Goal: Information Seeking & Learning: Learn about a topic

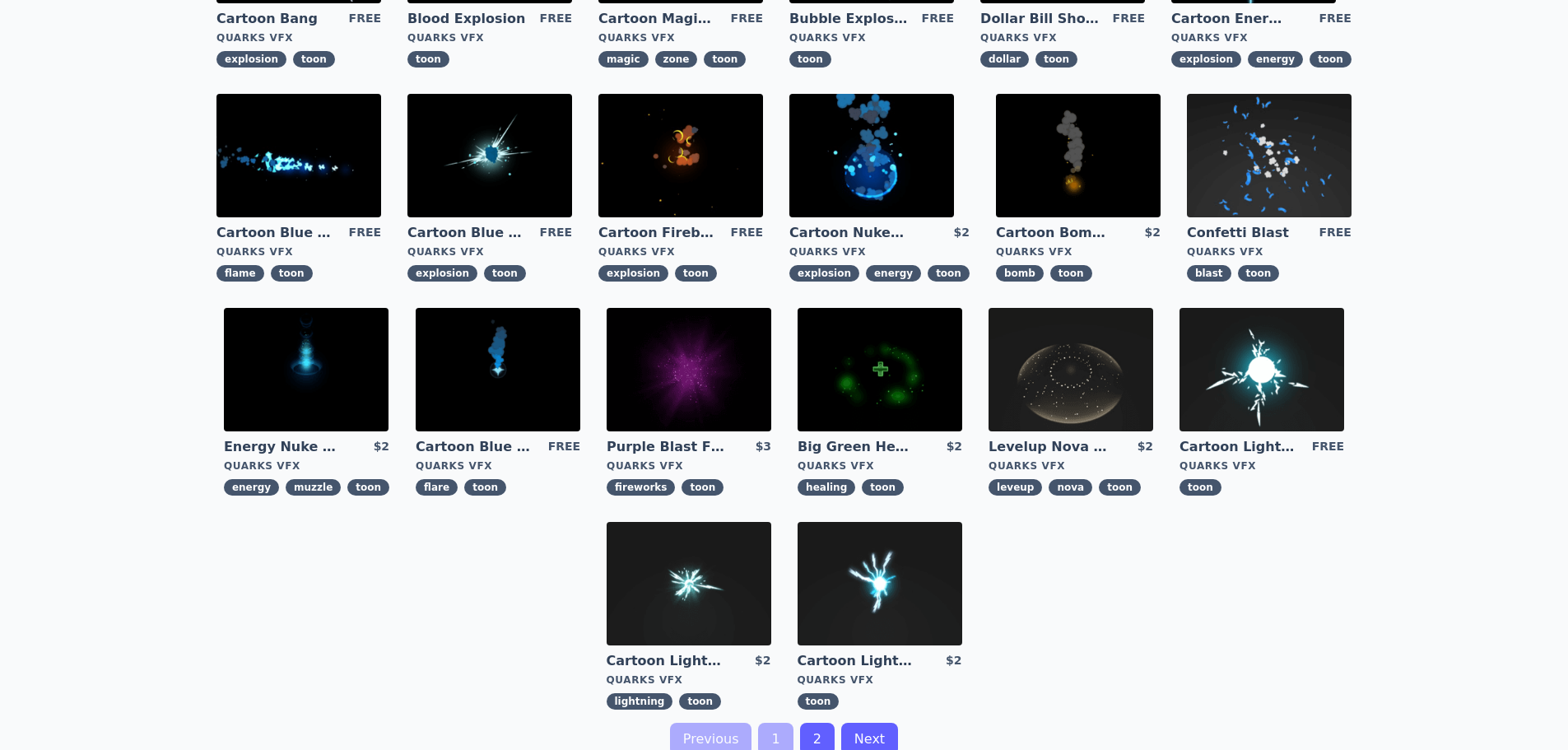
scroll to position [330, 0]
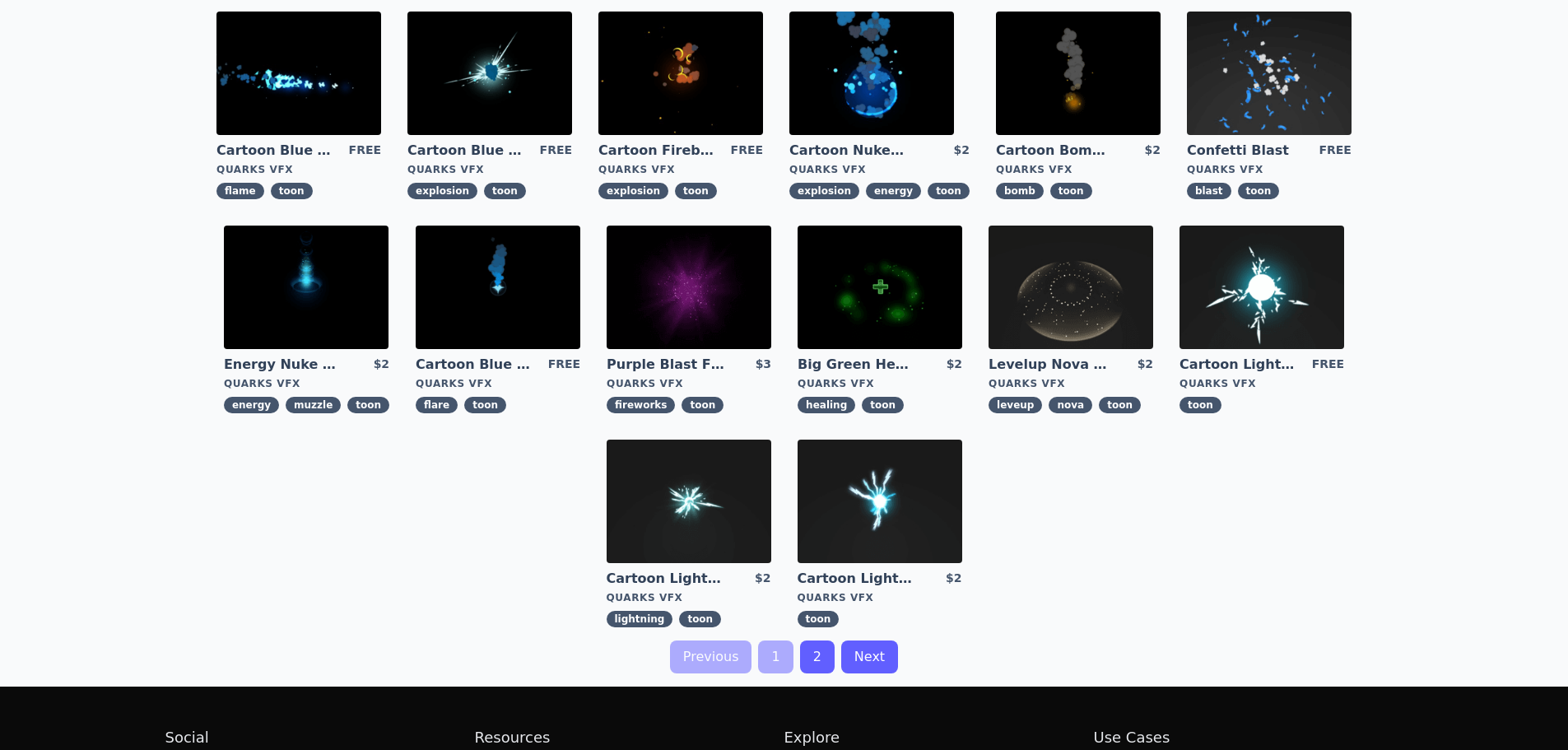
click at [810, 670] on link "2" at bounding box center [817, 657] width 35 height 33
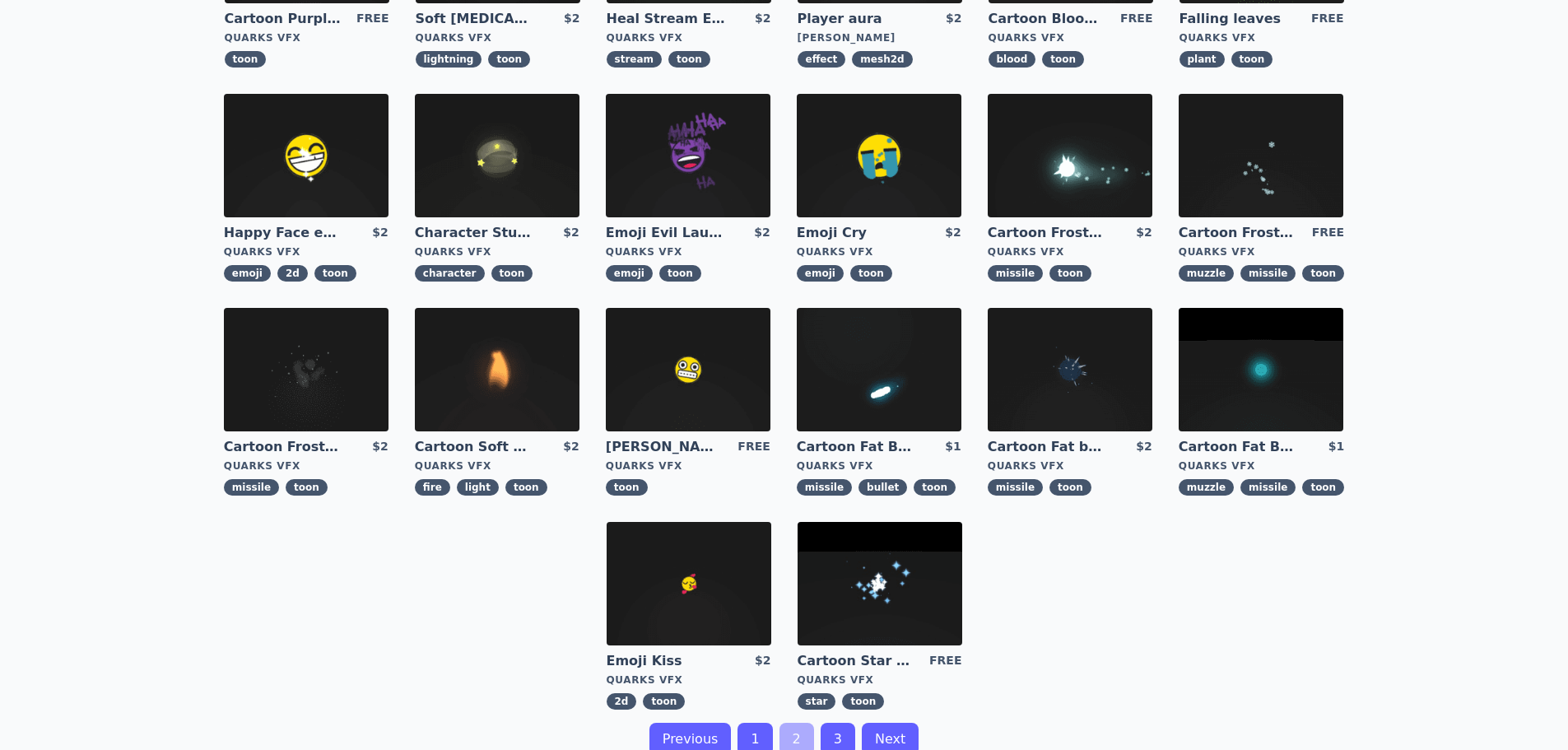
scroll to position [330, 0]
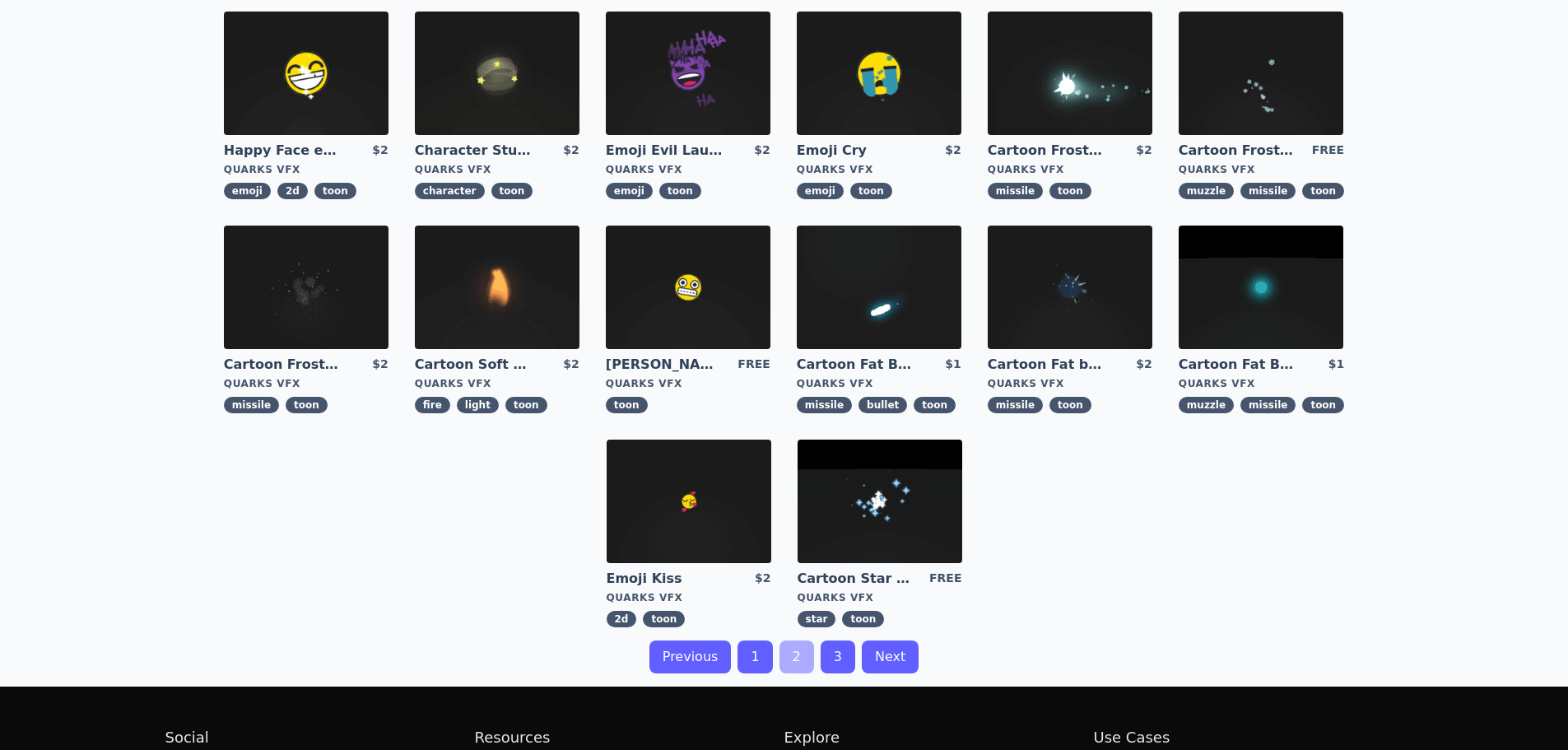
click at [735, 298] on img at bounding box center [688, 288] width 165 height 124
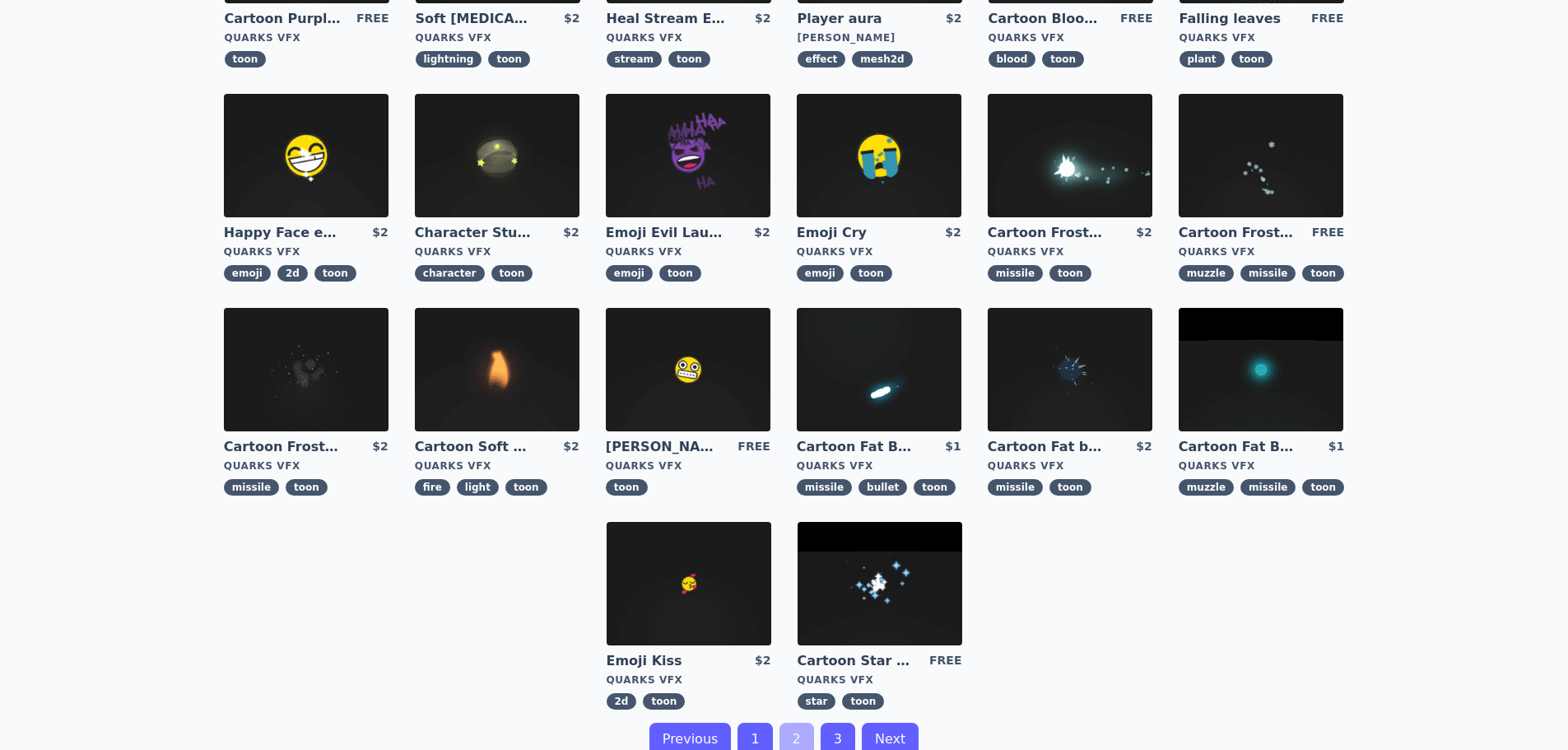
scroll to position [411, 0]
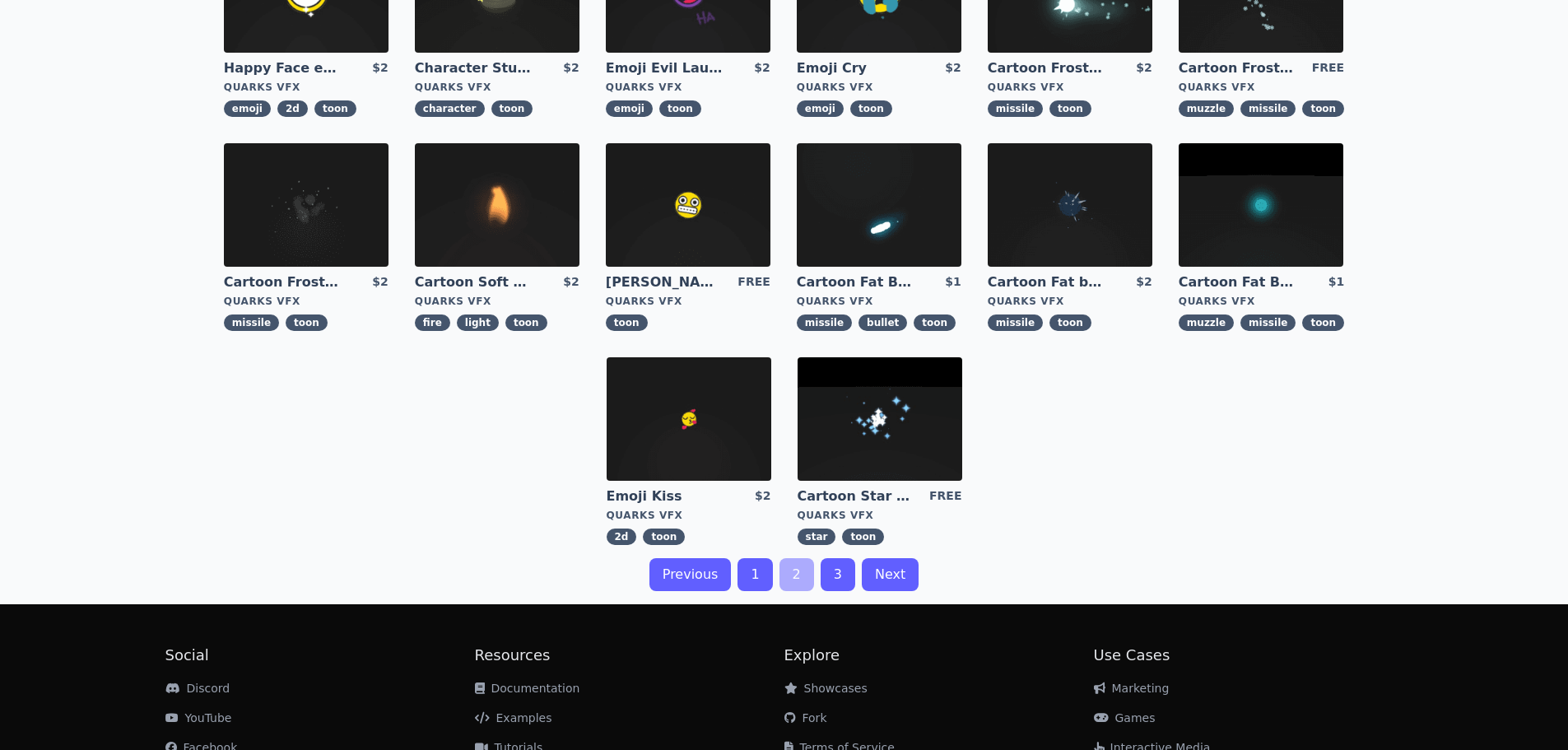
click at [840, 567] on link "3" at bounding box center [837, 574] width 35 height 33
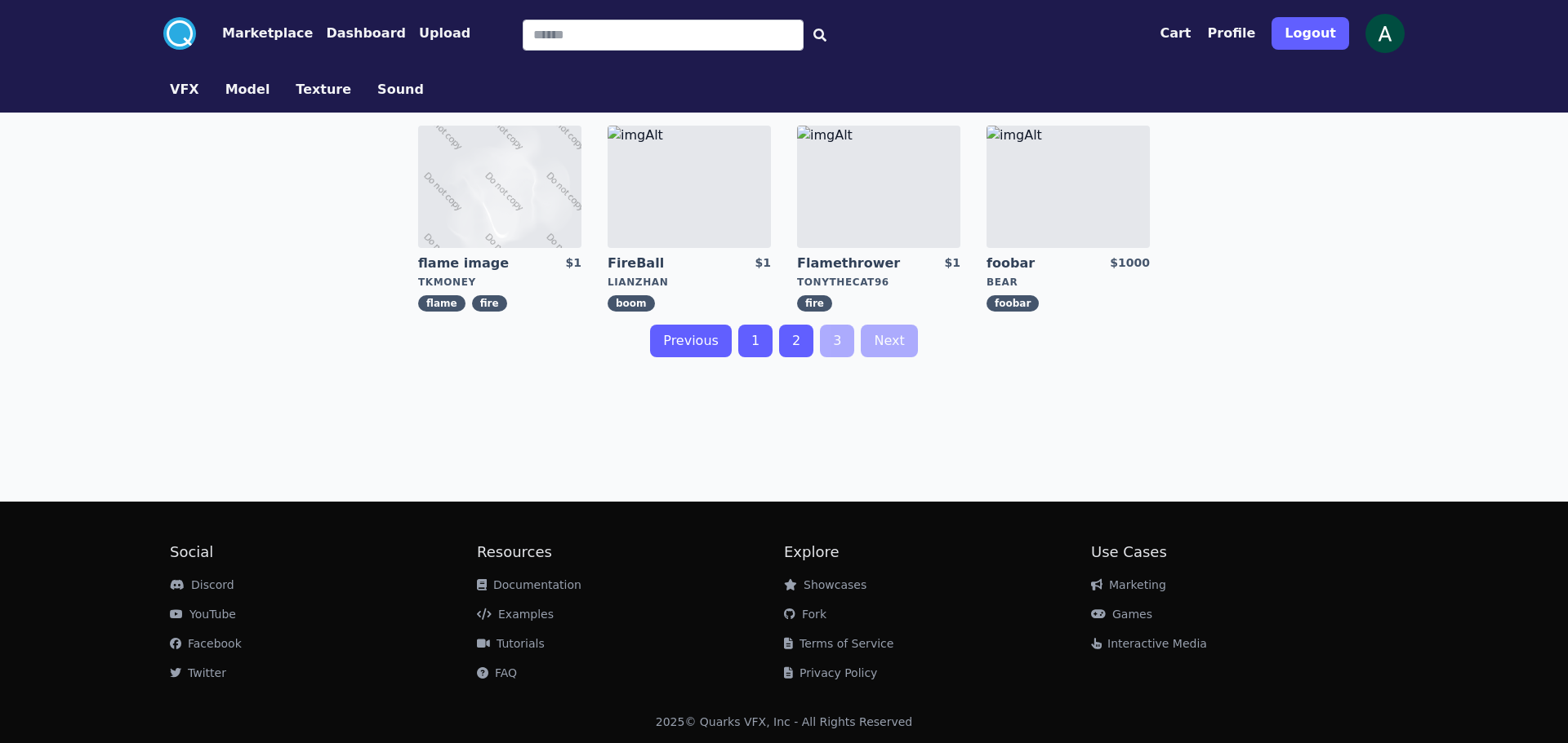
click at [751, 337] on link "1" at bounding box center [755, 340] width 35 height 33
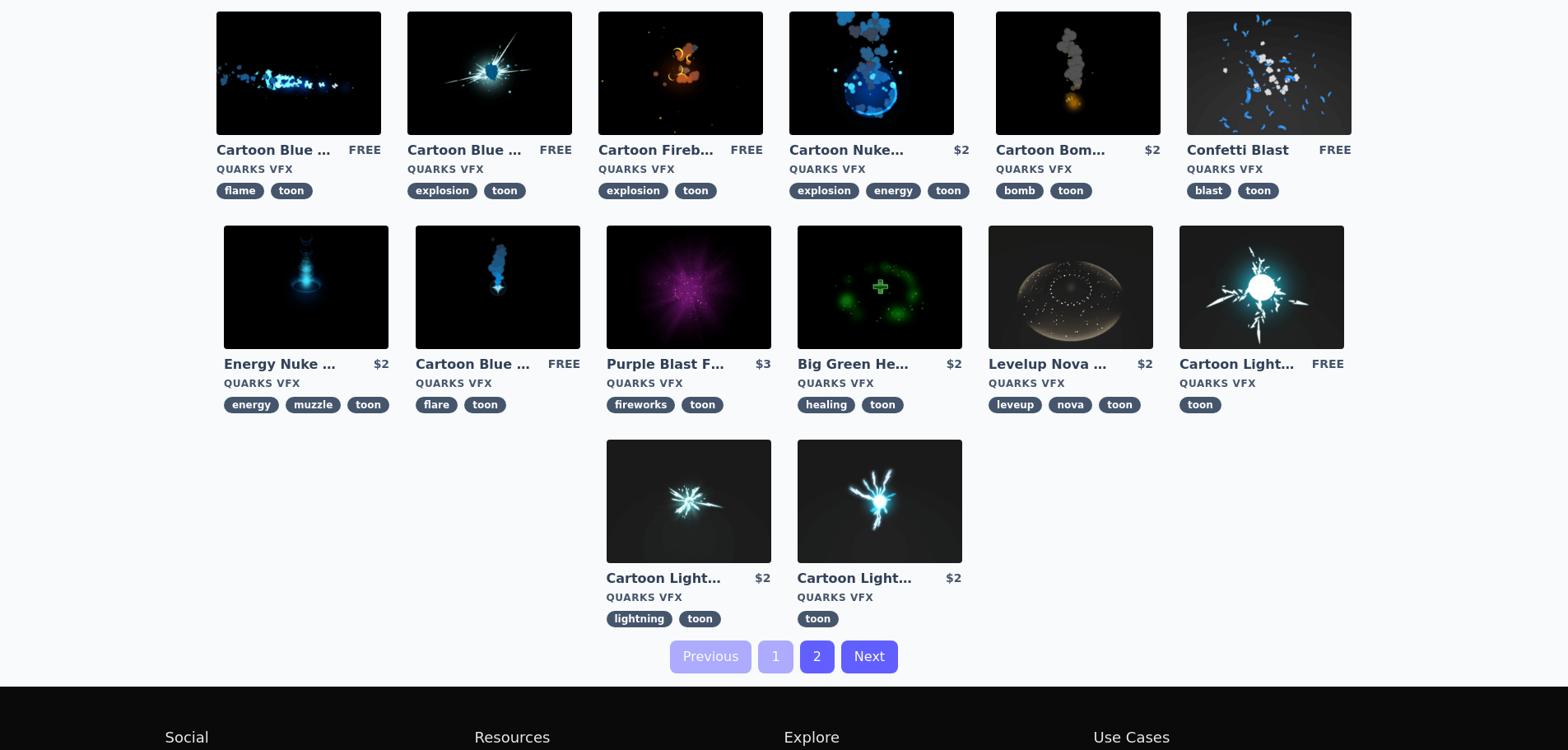
scroll to position [494, 0]
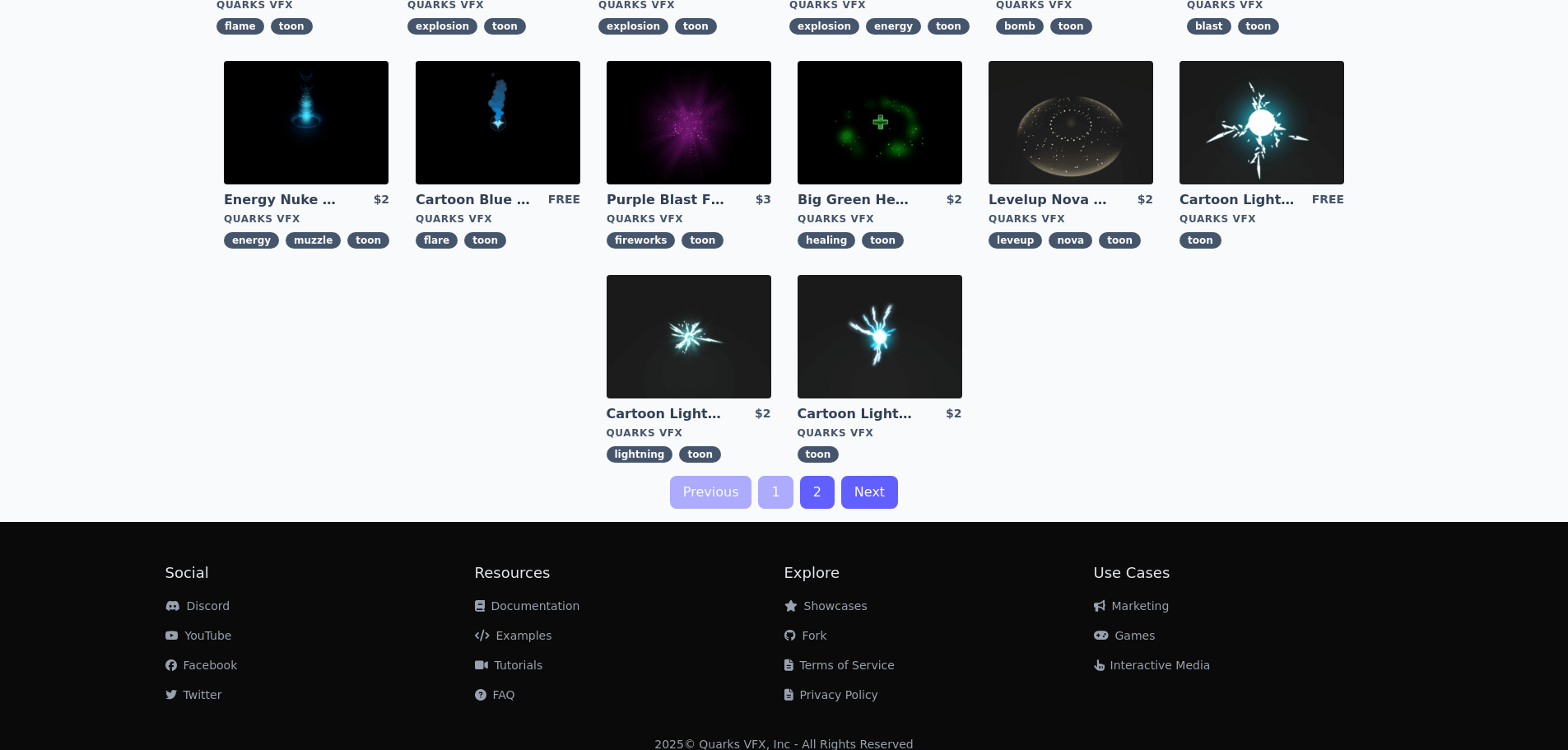
click at [809, 481] on link "2" at bounding box center [817, 492] width 35 height 33
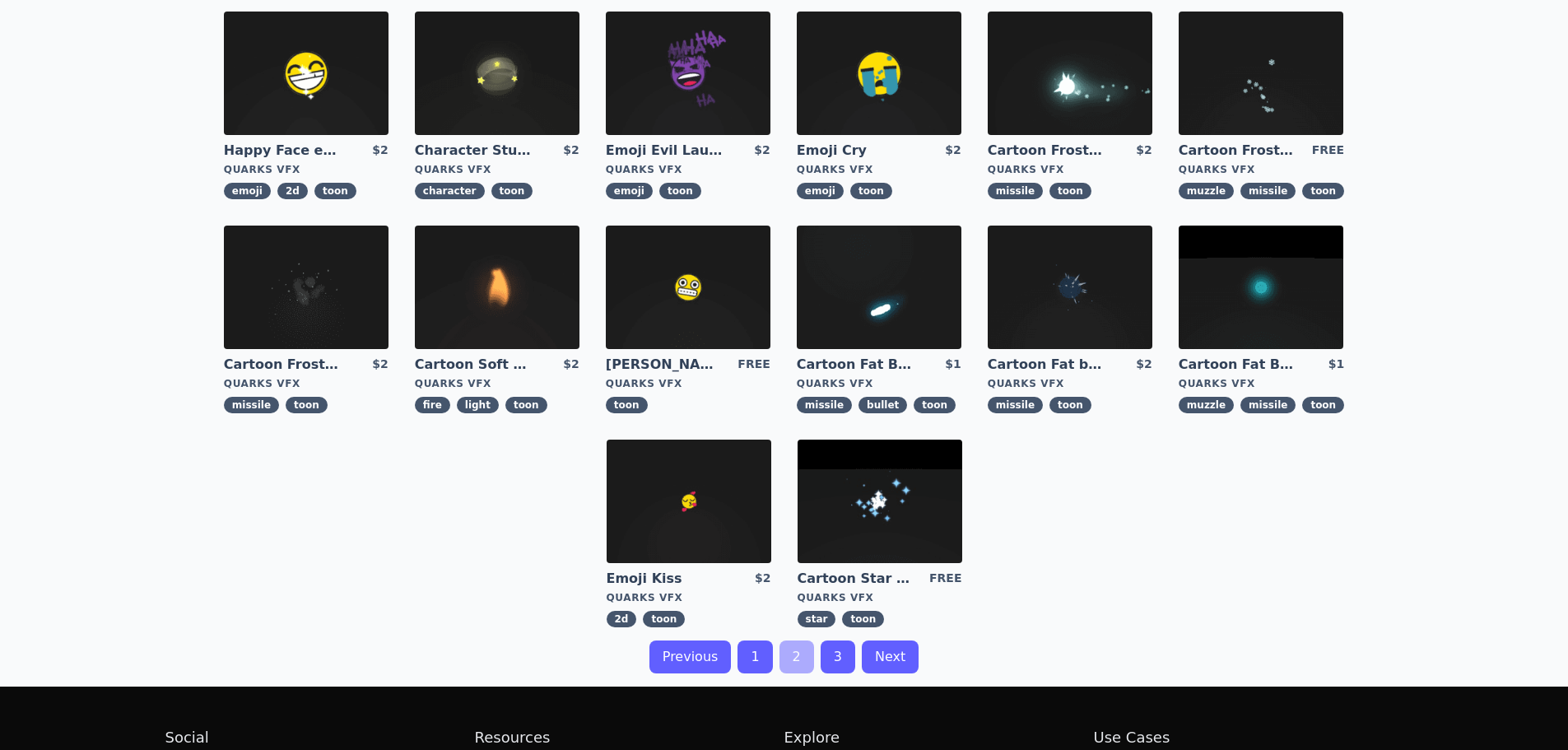
scroll to position [510, 0]
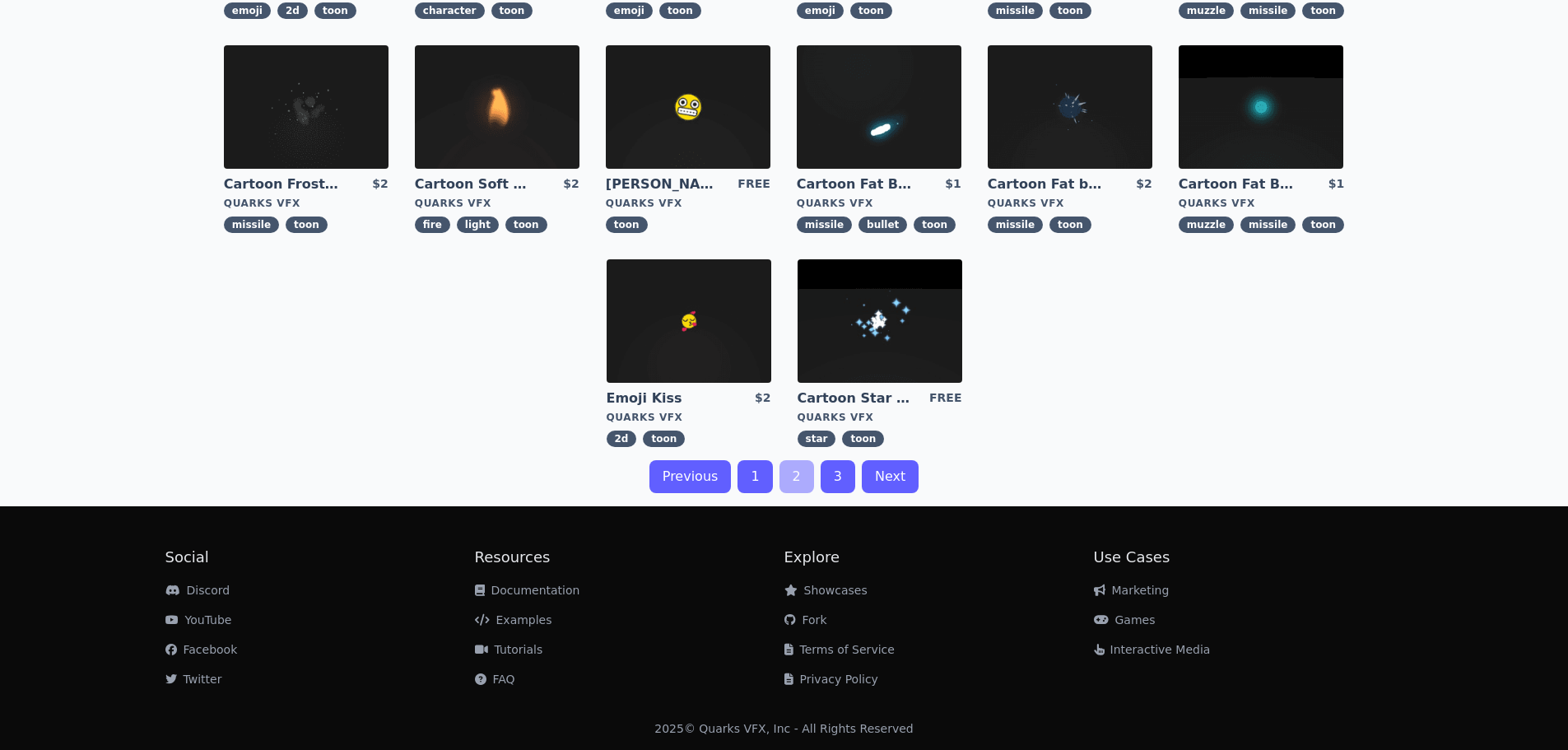
click at [838, 473] on link "3" at bounding box center [837, 476] width 35 height 33
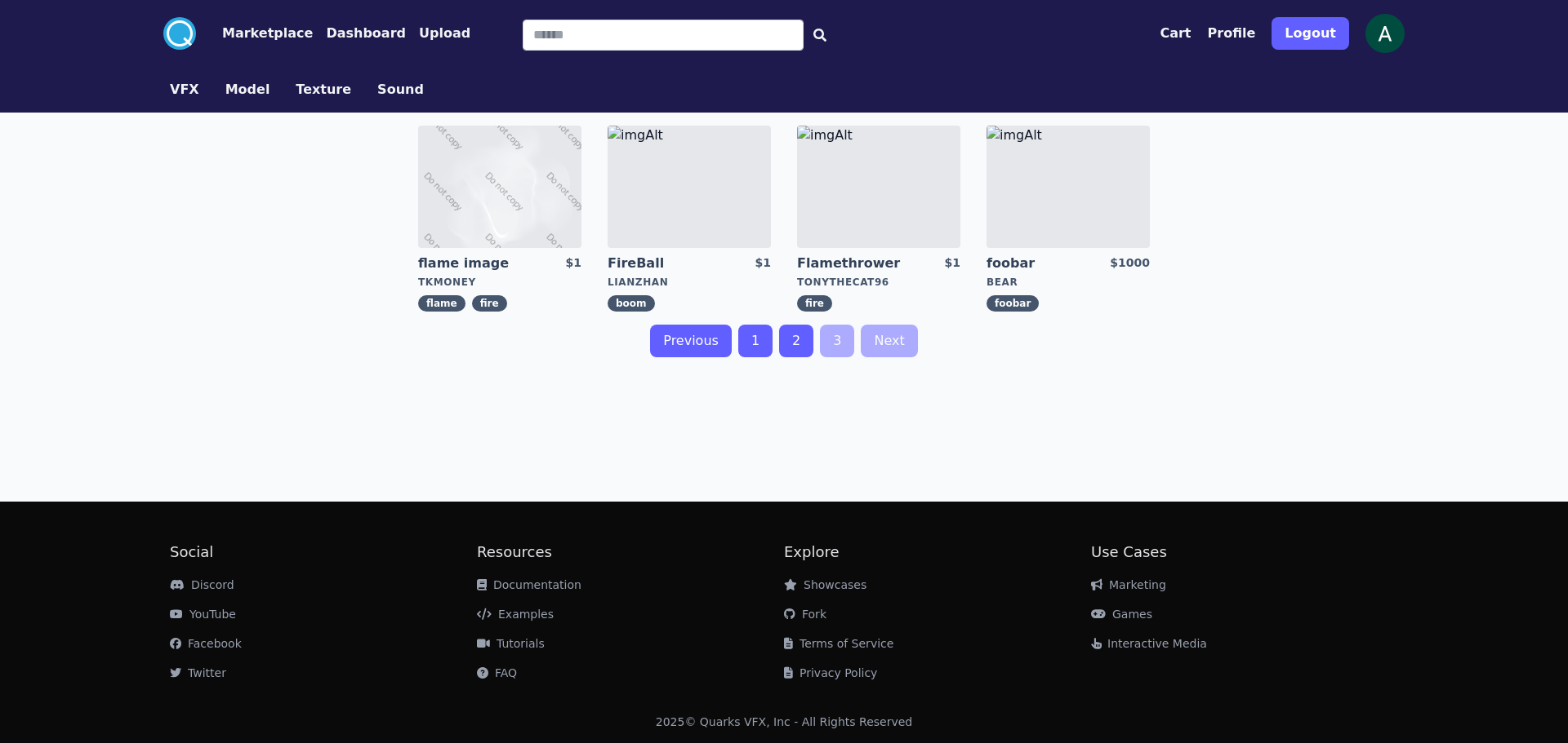
click at [750, 342] on link "1" at bounding box center [755, 340] width 35 height 33
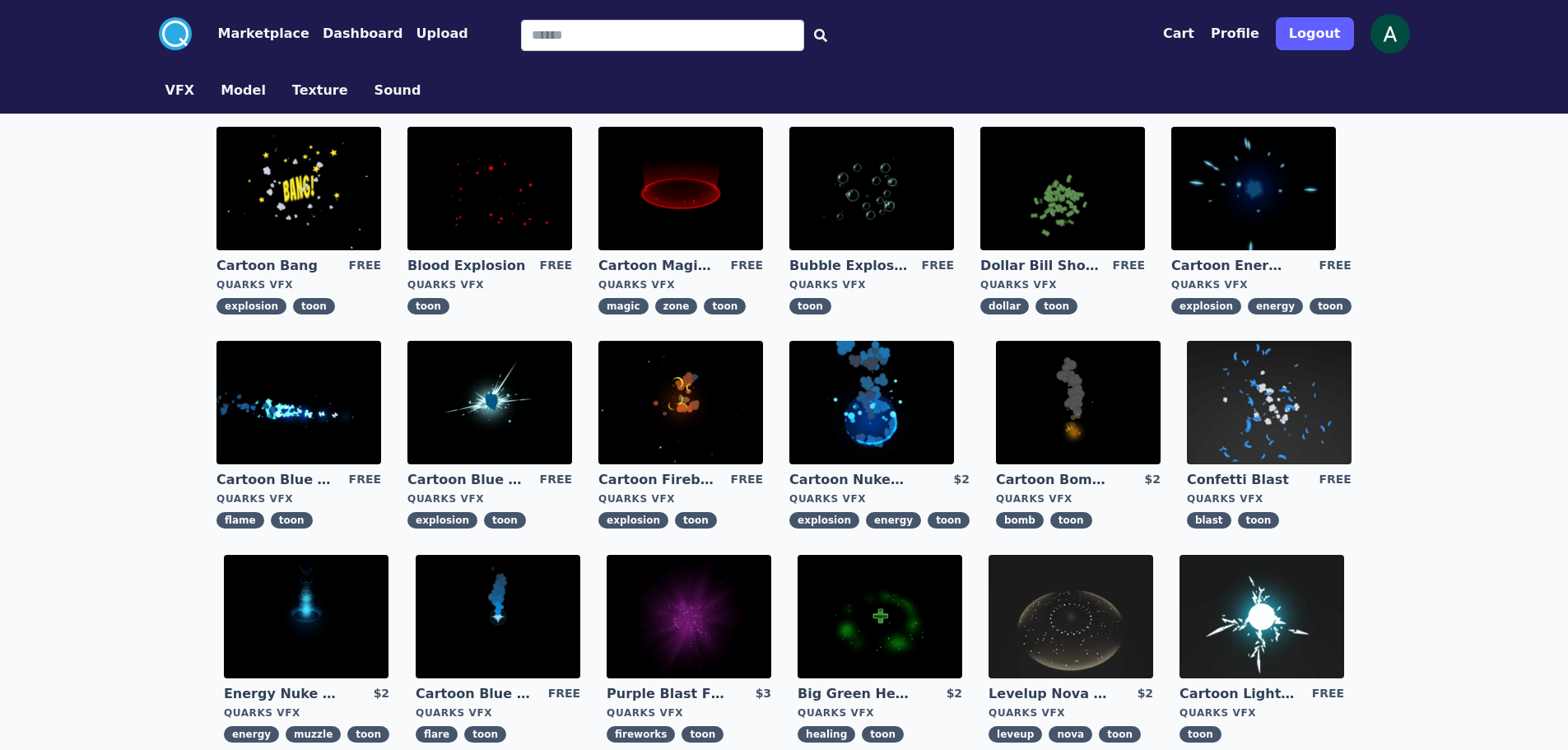
click at [705, 392] on img at bounding box center [681, 402] width 165 height 124
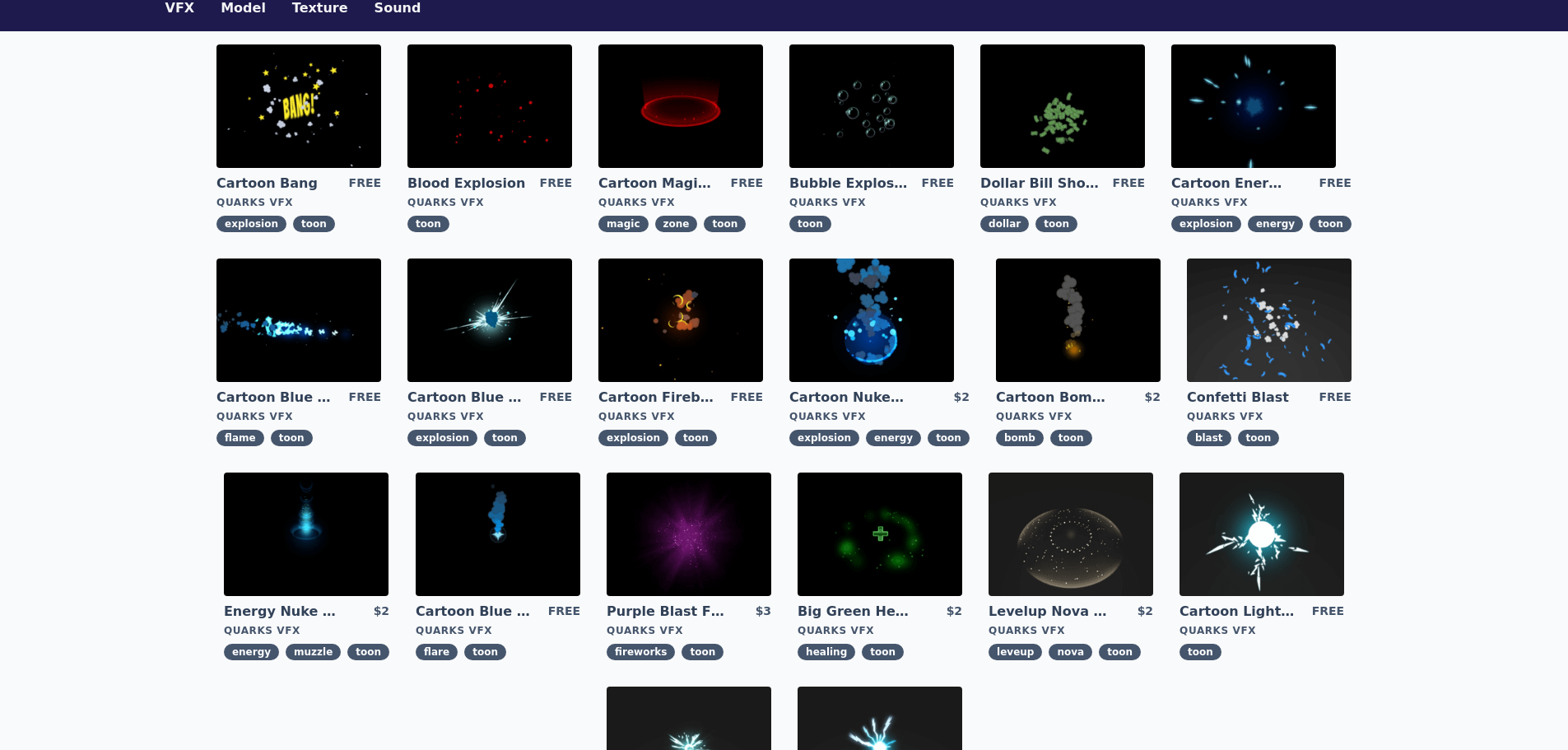
scroll to position [165, 0]
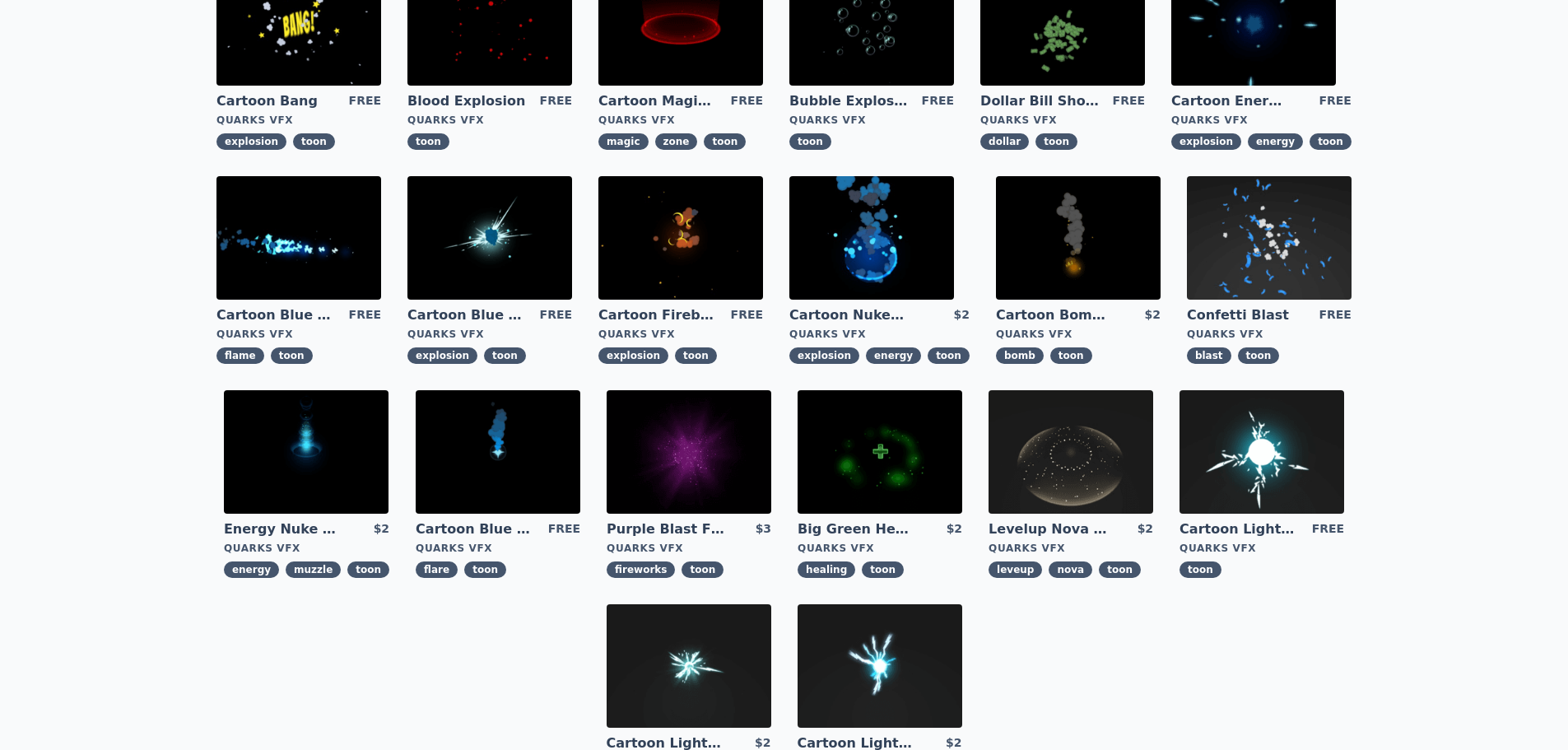
click at [692, 453] on img at bounding box center [689, 452] width 165 height 124
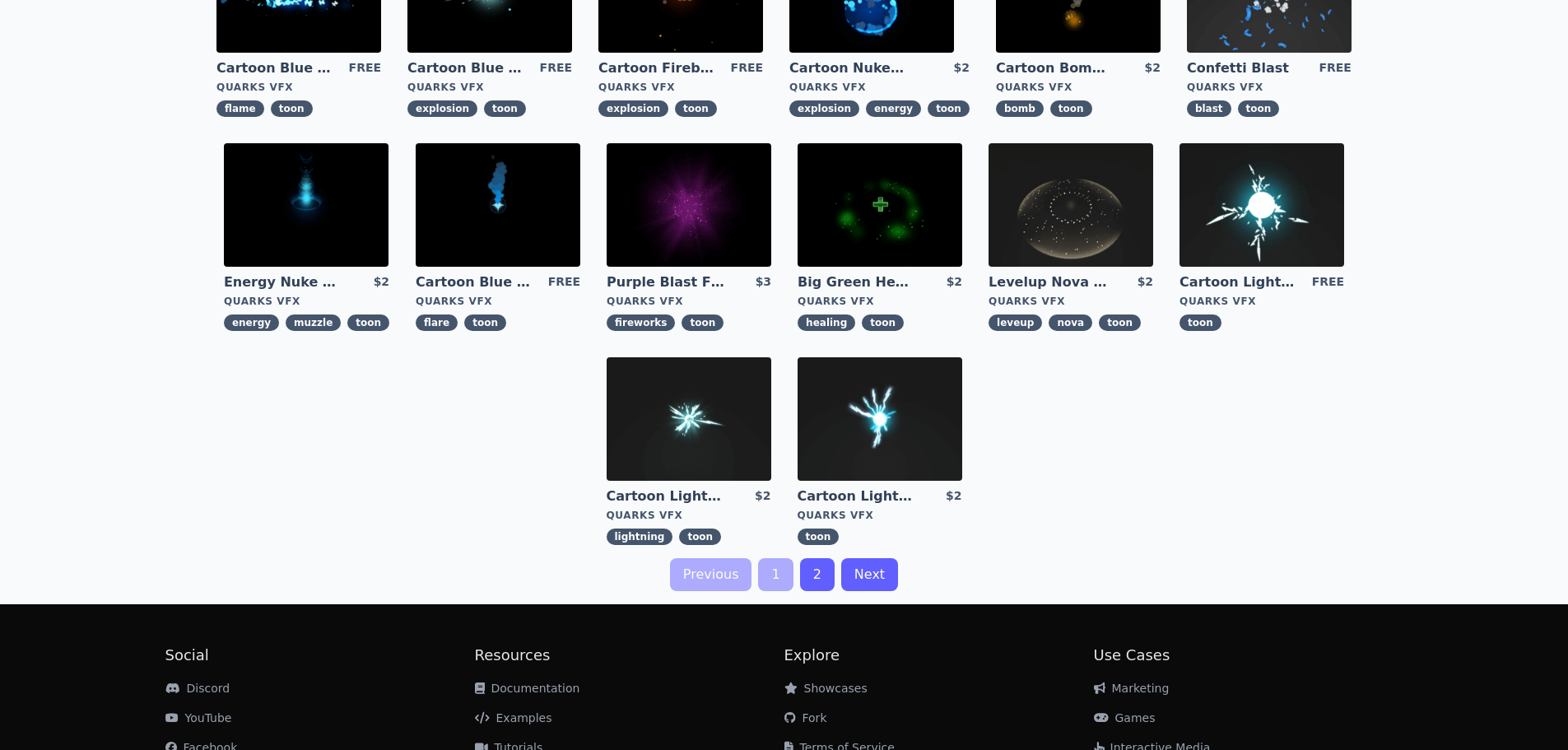
scroll to position [494, 0]
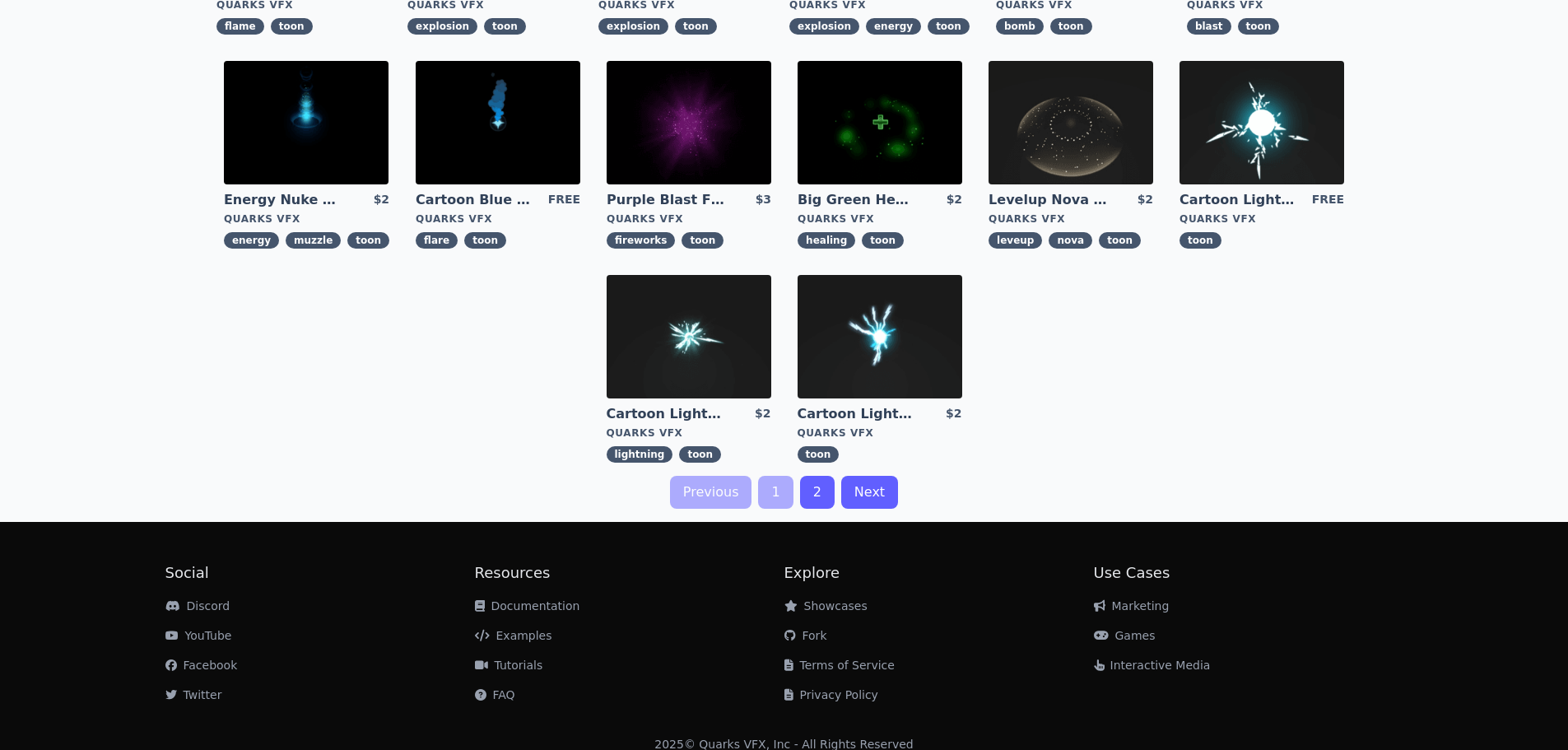
click at [819, 488] on link "2" at bounding box center [817, 492] width 35 height 33
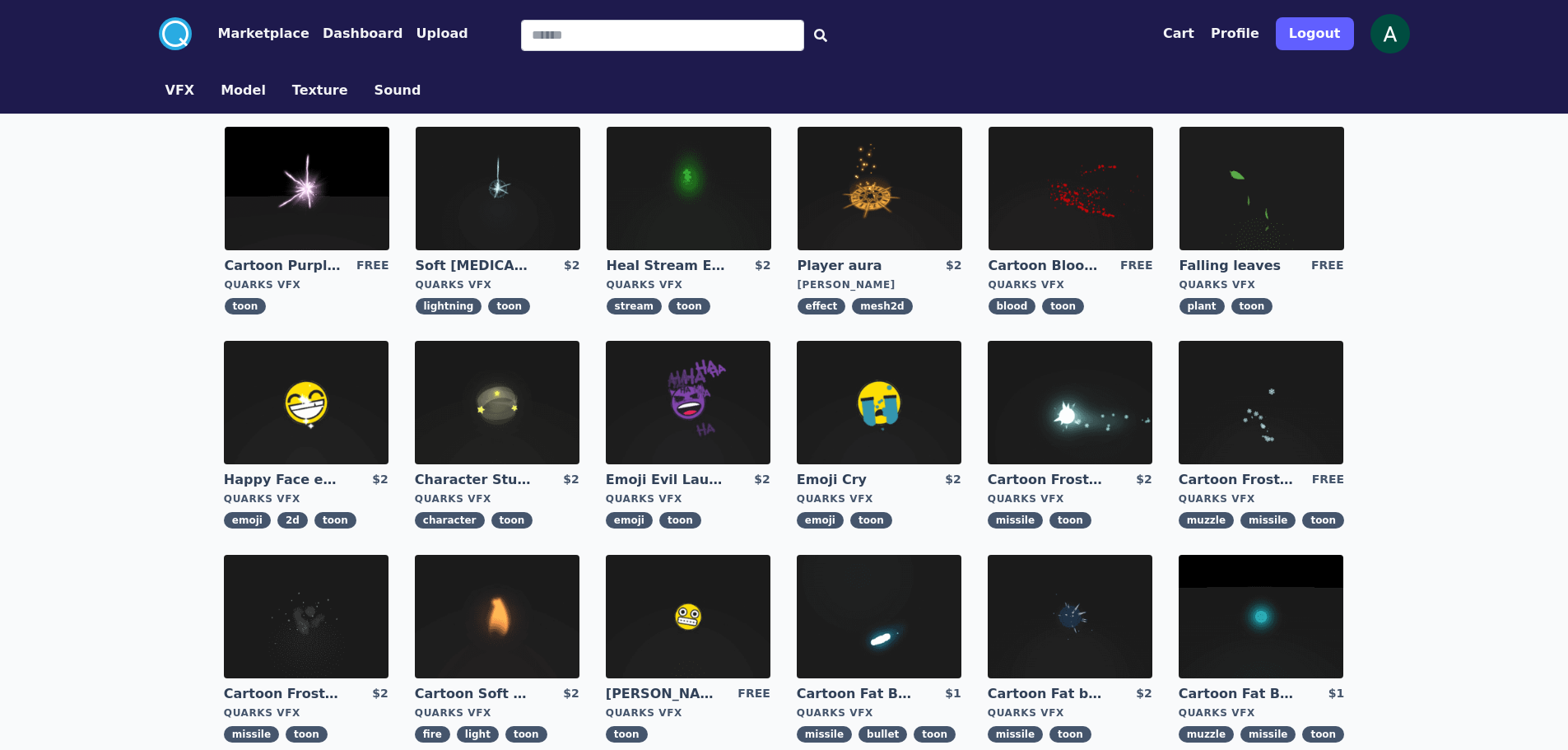
click at [317, 178] on img at bounding box center [306, 189] width 165 height 124
click at [893, 177] on img at bounding box center [879, 189] width 165 height 124
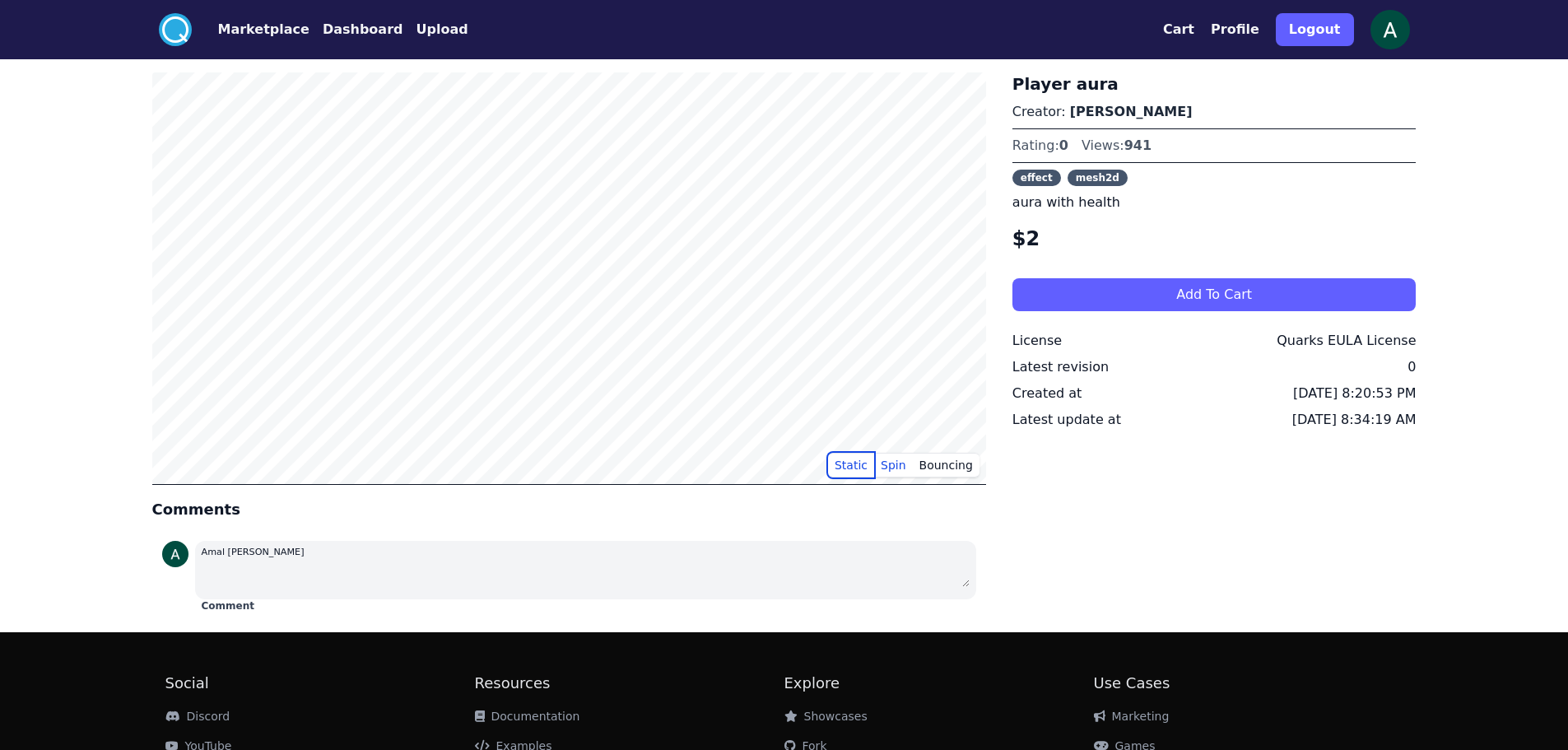
click at [859, 468] on button "Static" at bounding box center [851, 465] width 46 height 25
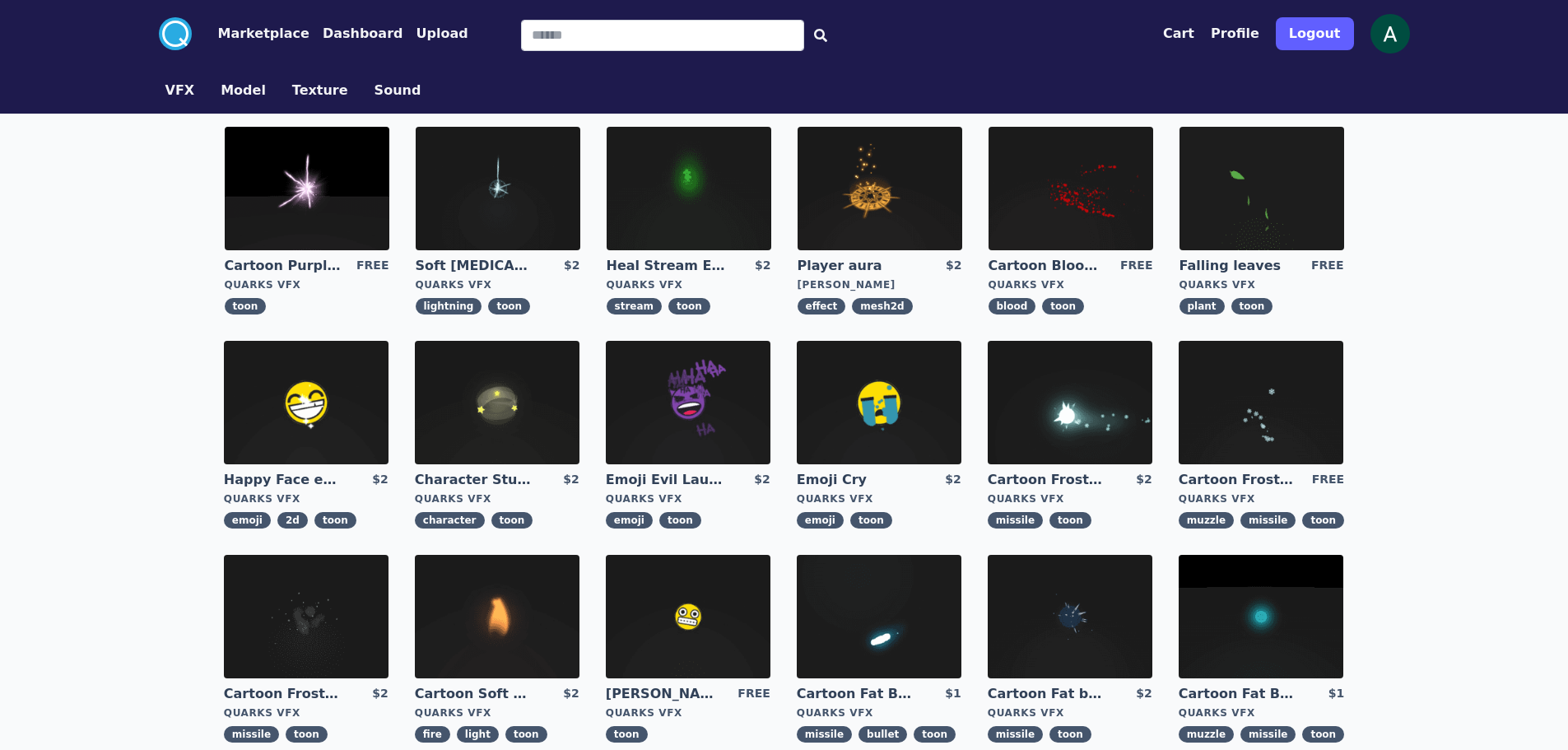
click at [482, 411] on img at bounding box center [497, 402] width 165 height 124
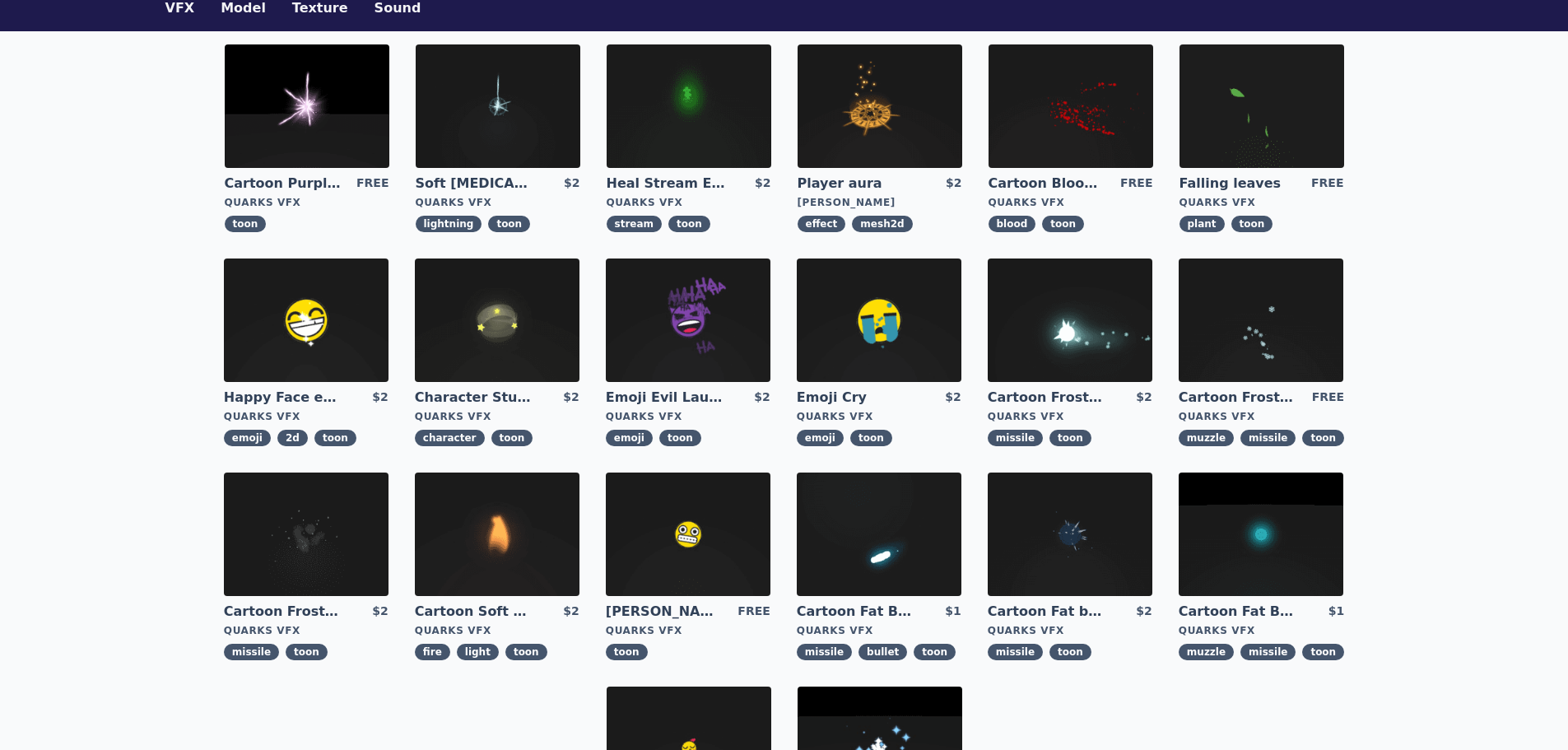
scroll to position [165, 0]
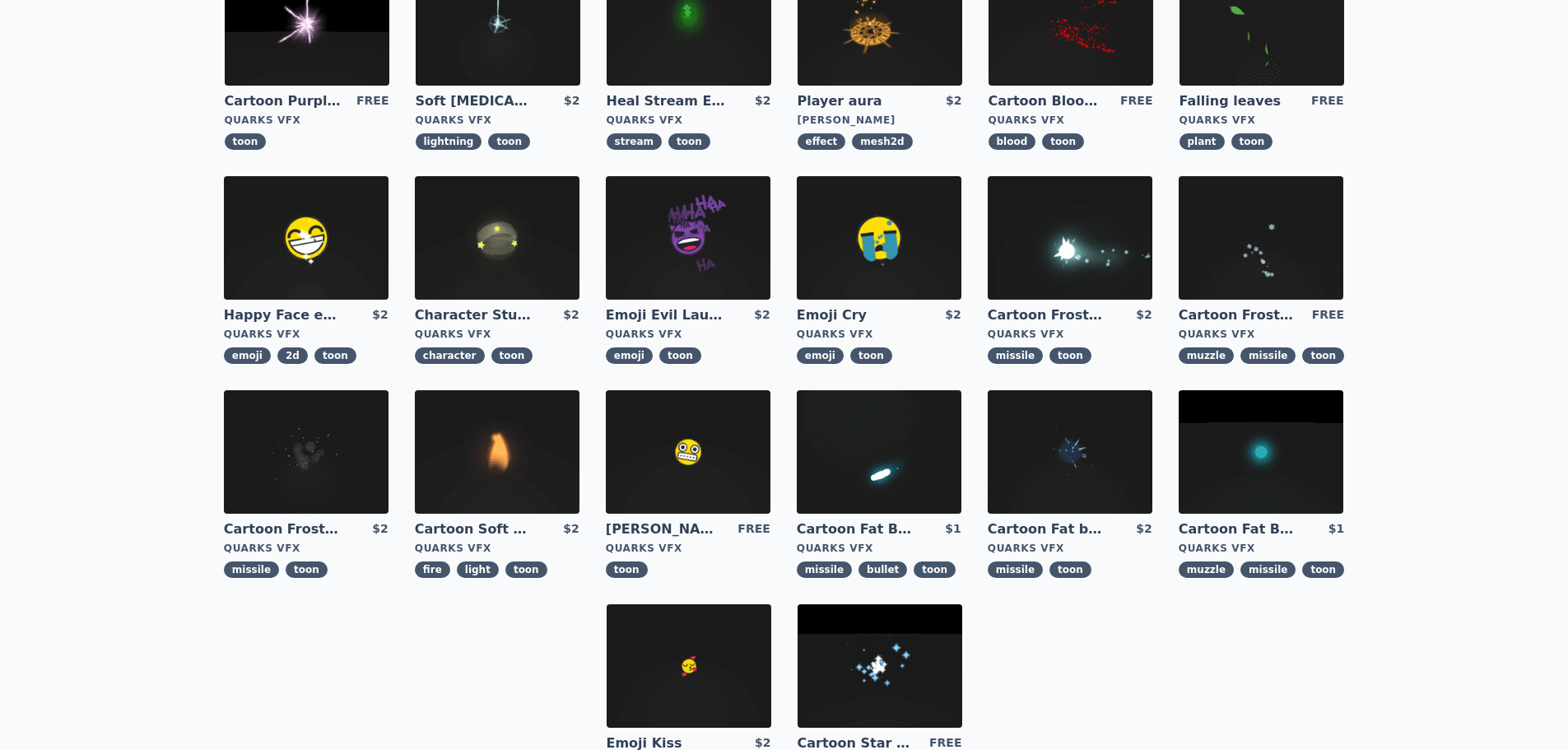
click at [1254, 209] on img at bounding box center [1261, 239] width 165 height 124
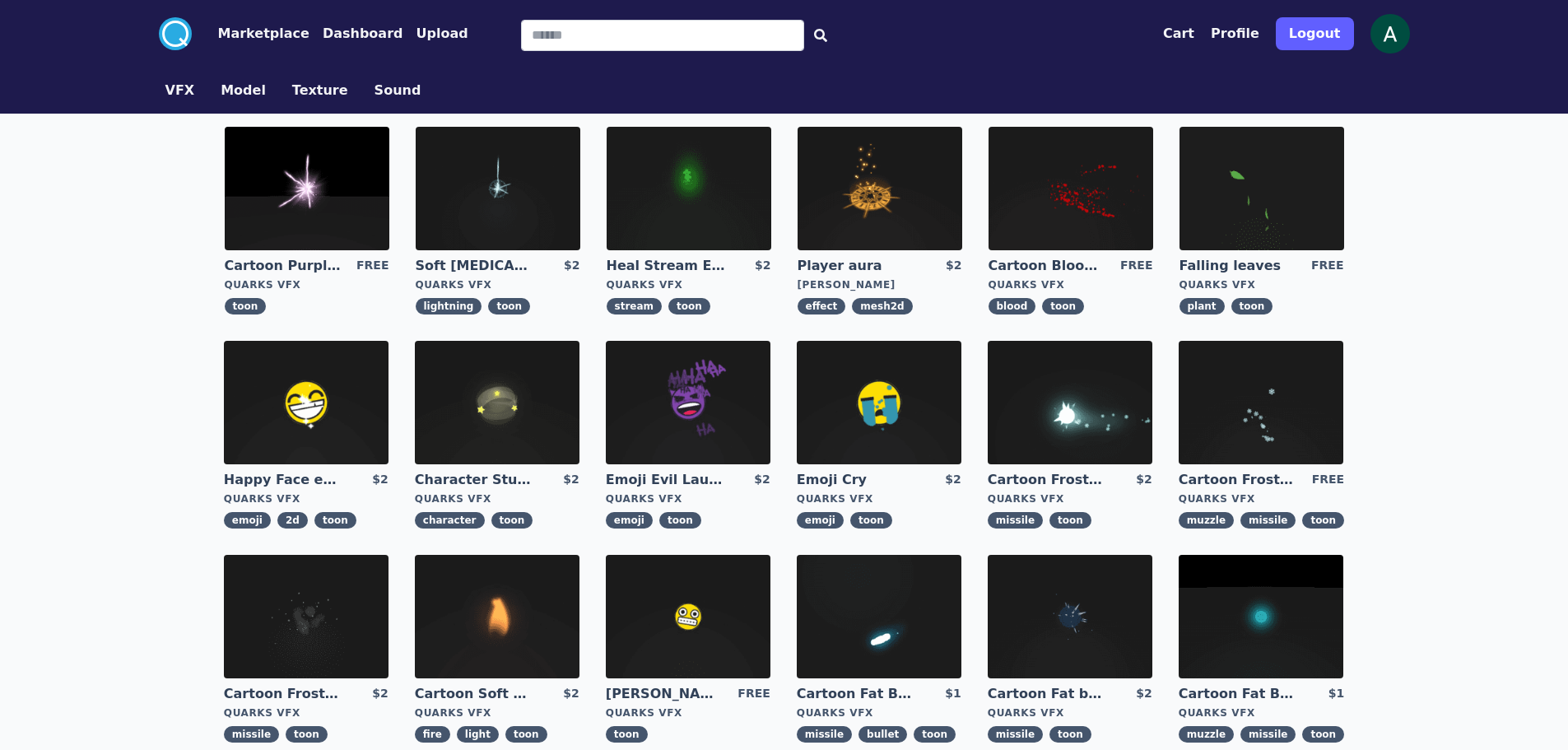
scroll to position [165, 0]
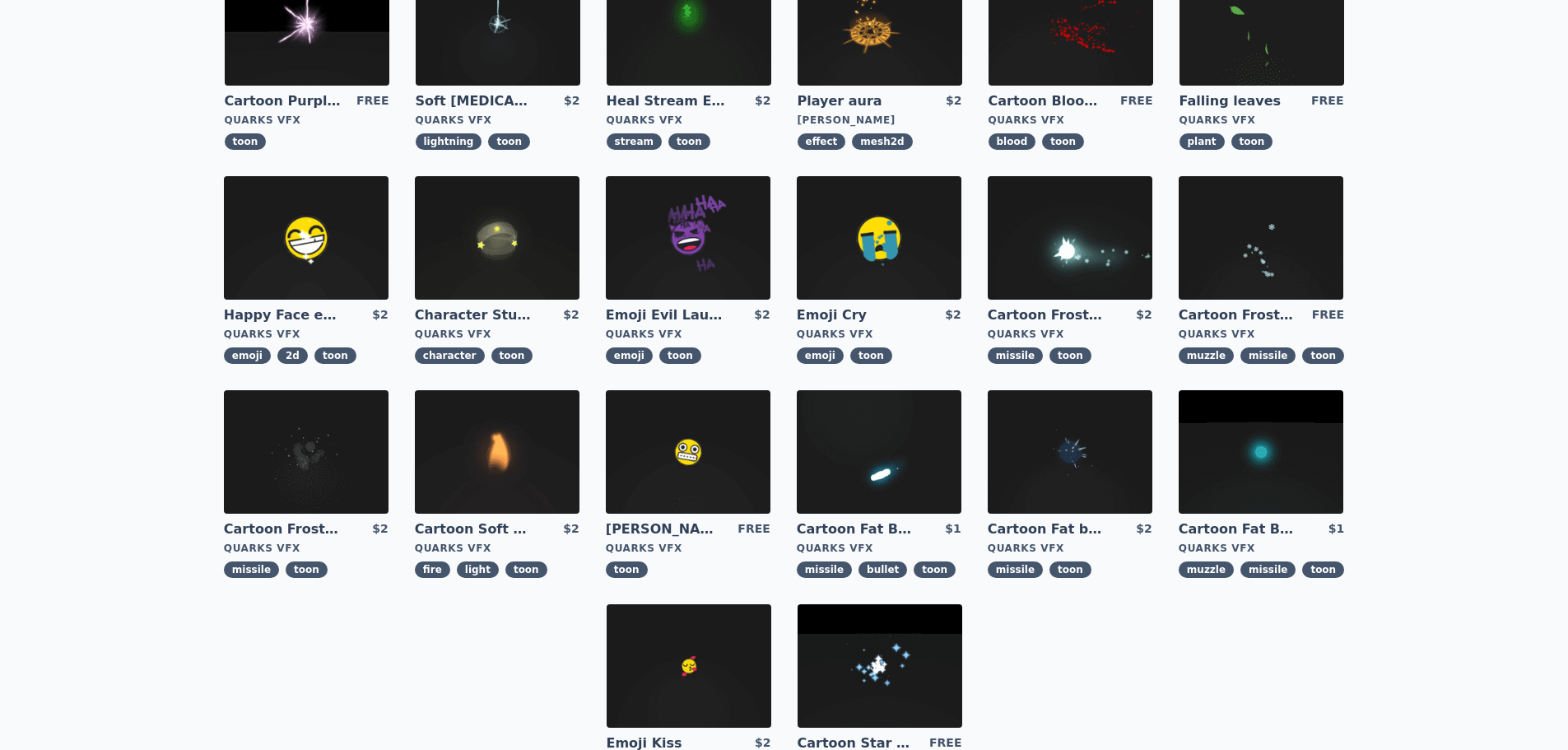
click at [925, 458] on img at bounding box center [878, 452] width 165 height 124
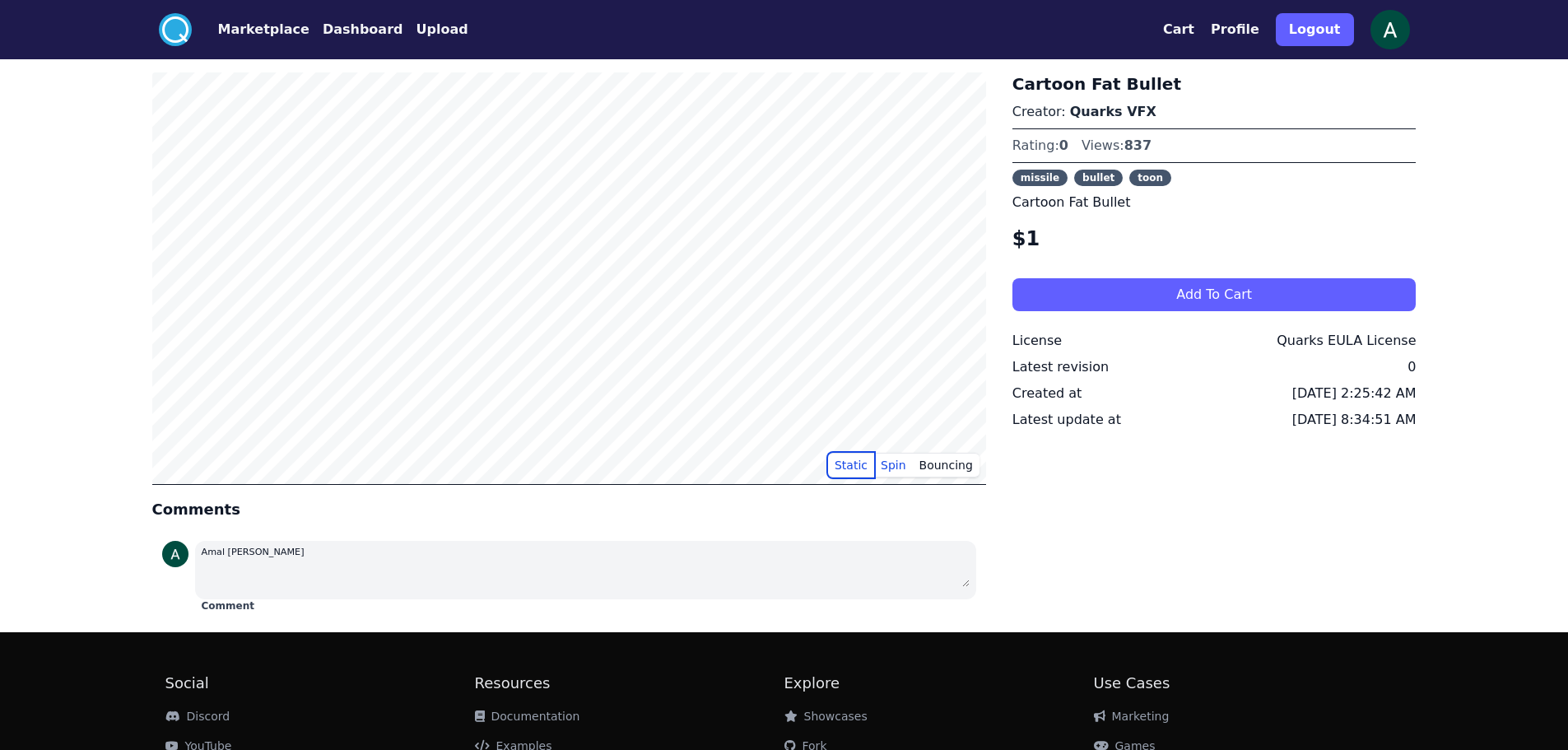
click at [871, 462] on button "Static" at bounding box center [851, 465] width 46 height 25
click at [942, 464] on button "Bouncing" at bounding box center [946, 465] width 67 height 25
click at [902, 475] on button "Spin" at bounding box center [893, 465] width 39 height 25
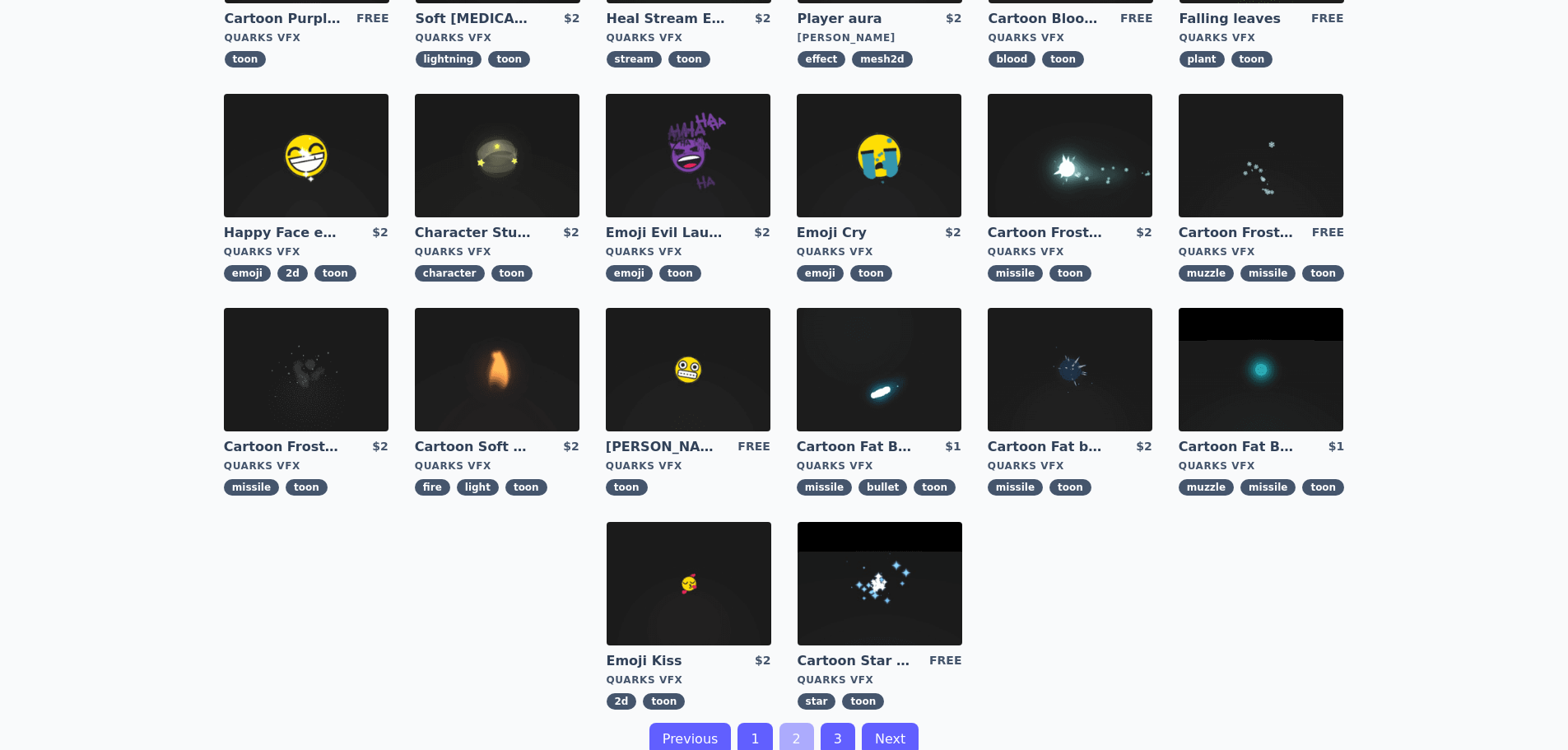
scroll to position [330, 0]
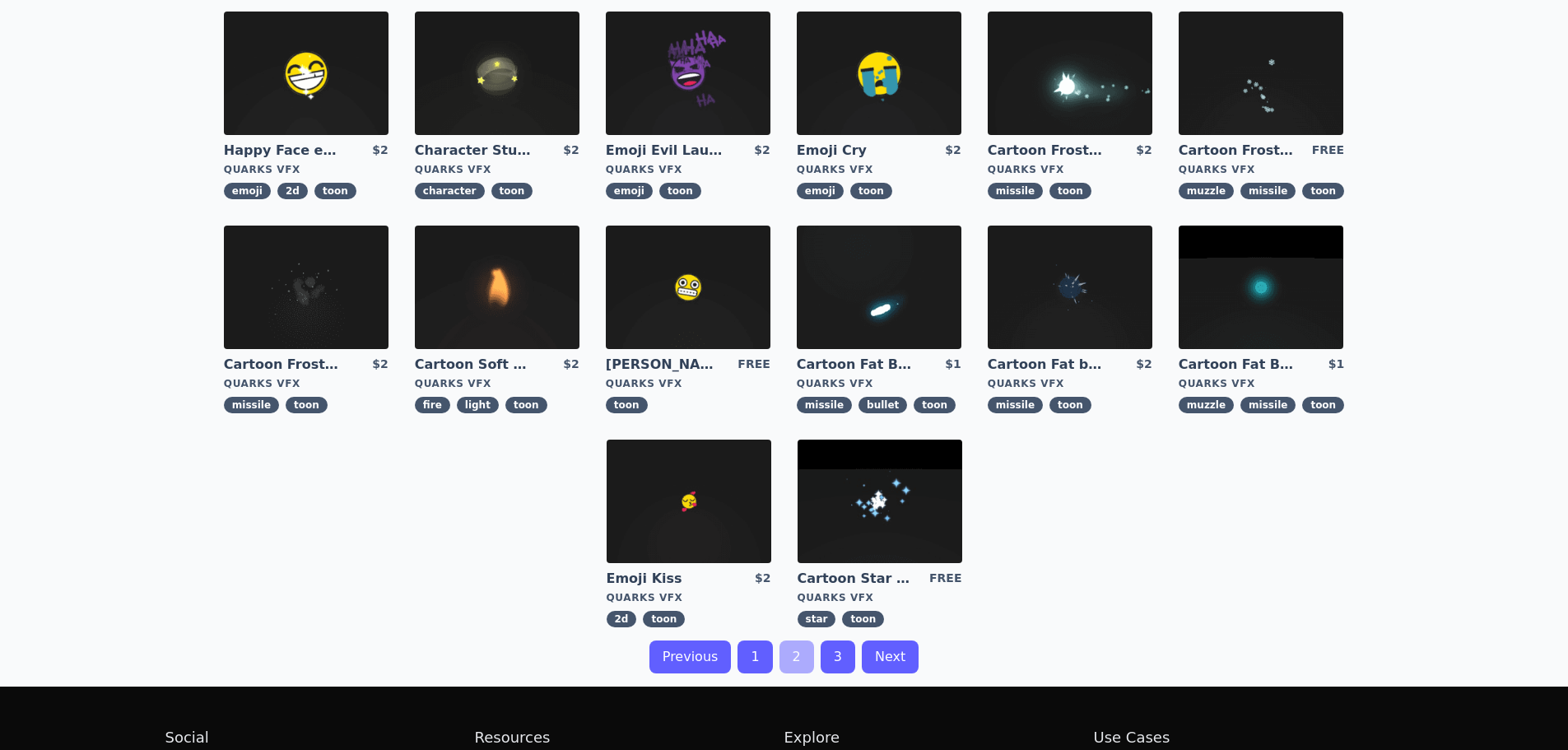
click at [1092, 276] on img at bounding box center [1070, 288] width 165 height 124
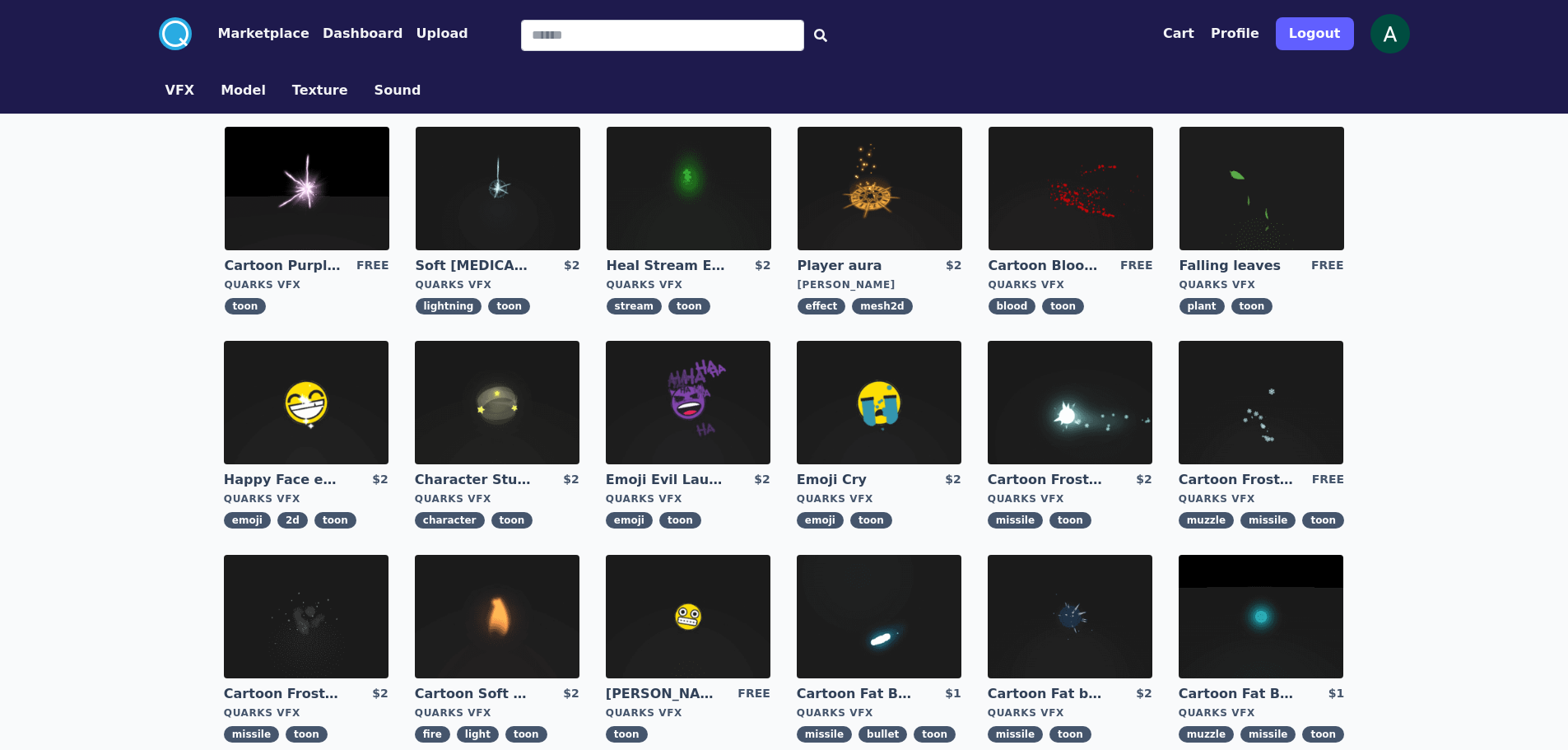
click at [1257, 200] on img at bounding box center [1262, 189] width 165 height 124
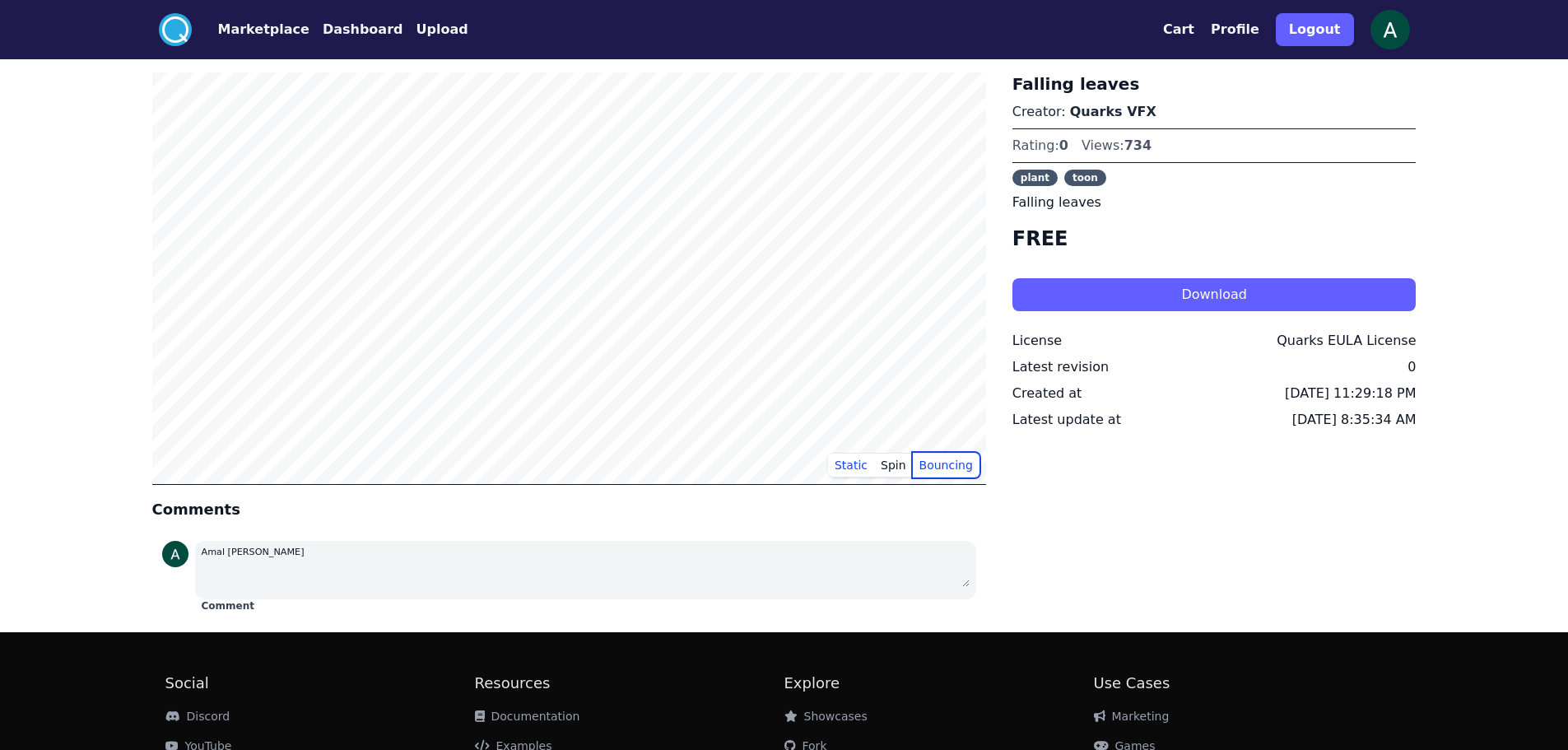
click at [917, 467] on button "Bouncing" at bounding box center [946, 465] width 67 height 25
click at [913, 467] on button "Spin" at bounding box center [893, 465] width 39 height 25
click at [957, 458] on button "Bouncing" at bounding box center [946, 465] width 67 height 25
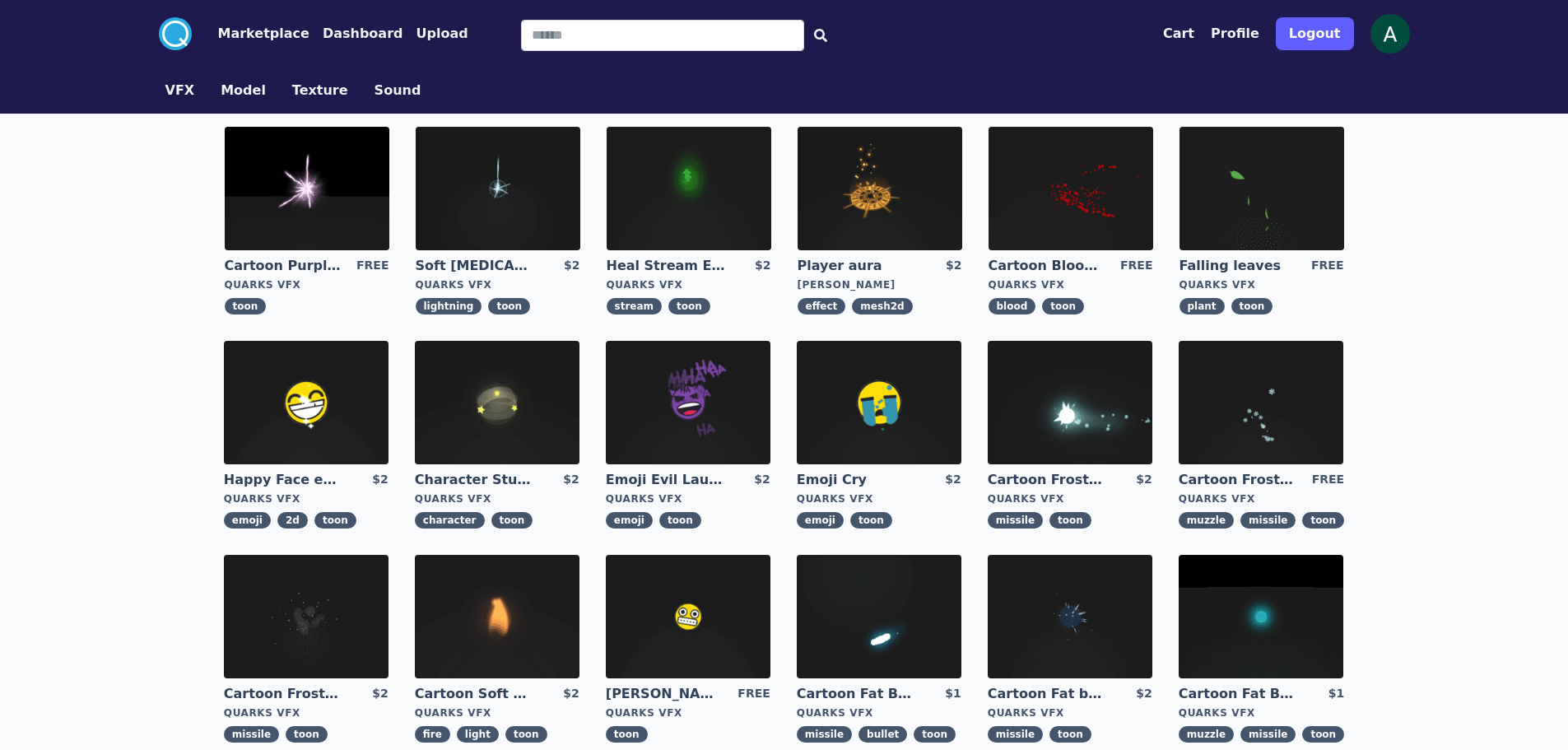
click at [706, 181] on img at bounding box center [689, 189] width 165 height 124
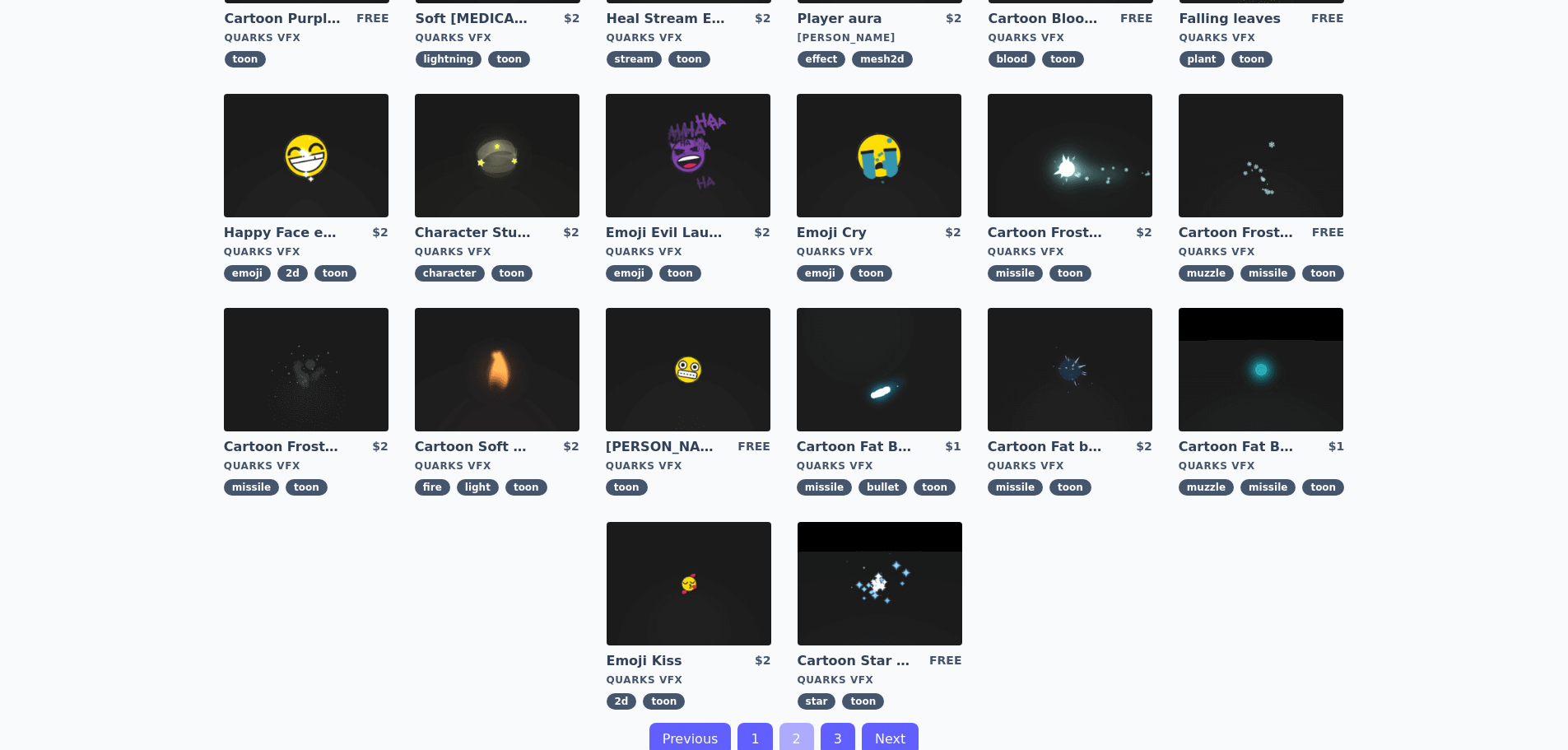
scroll to position [330, 0]
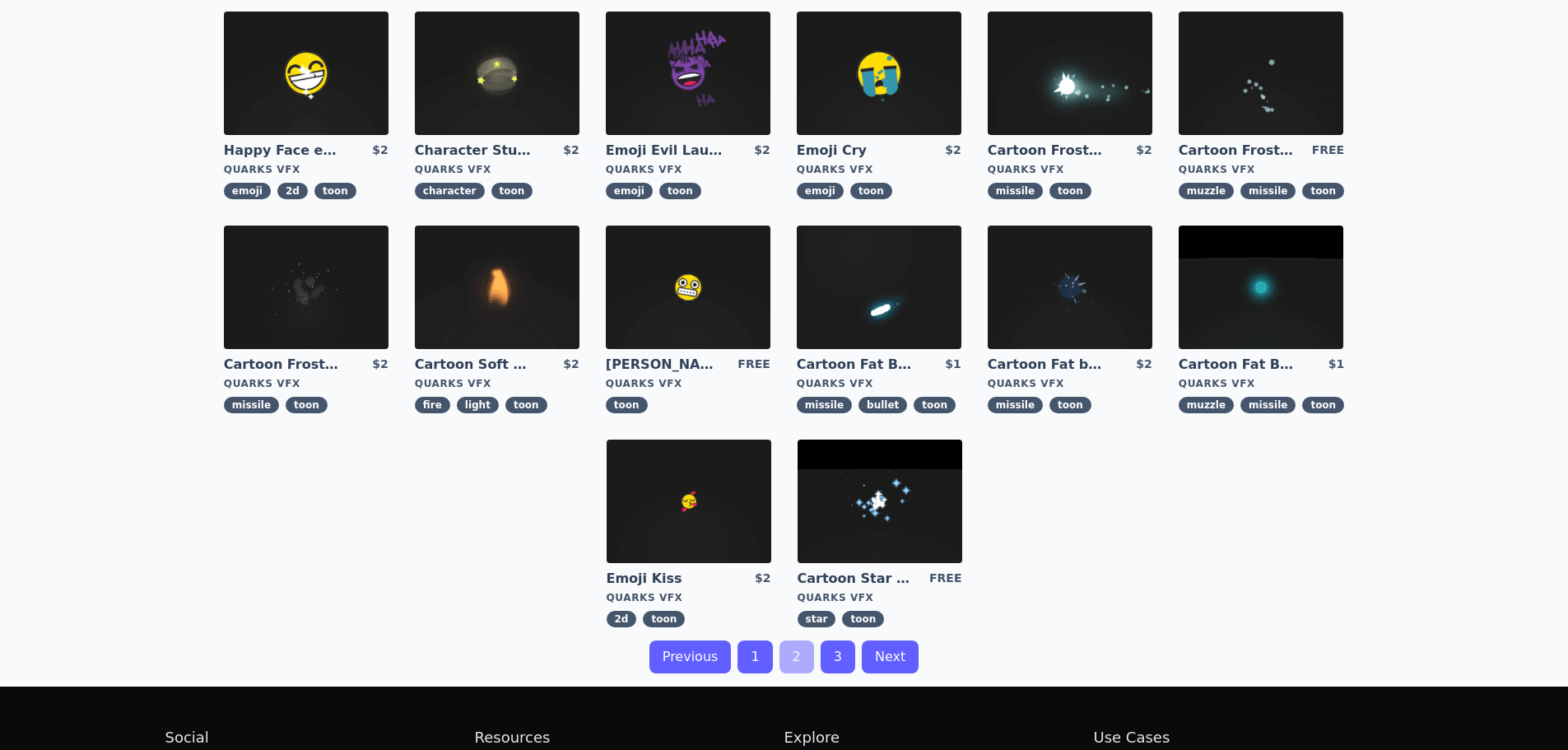
click at [756, 654] on link "1" at bounding box center [755, 657] width 35 height 33
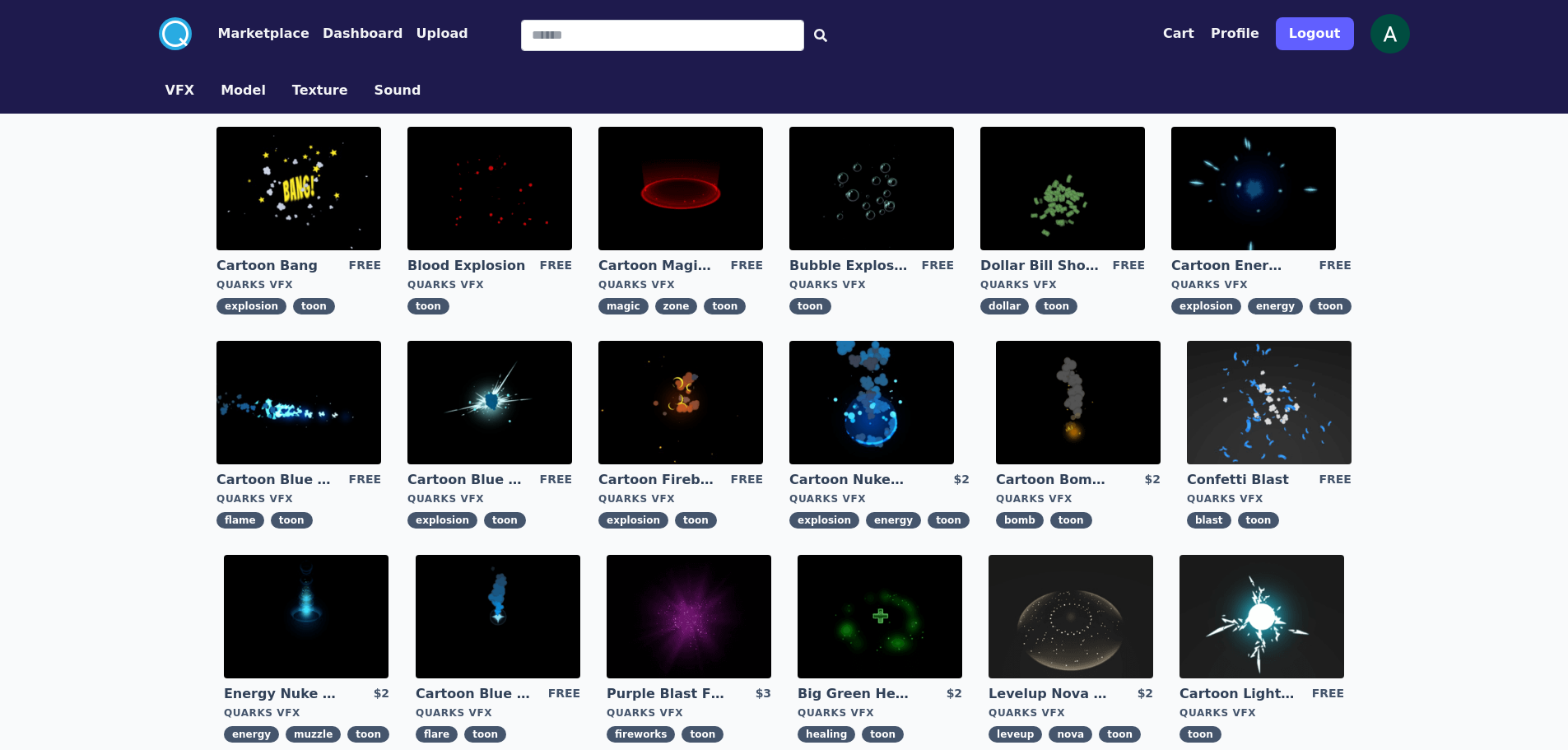
scroll to position [82, 0]
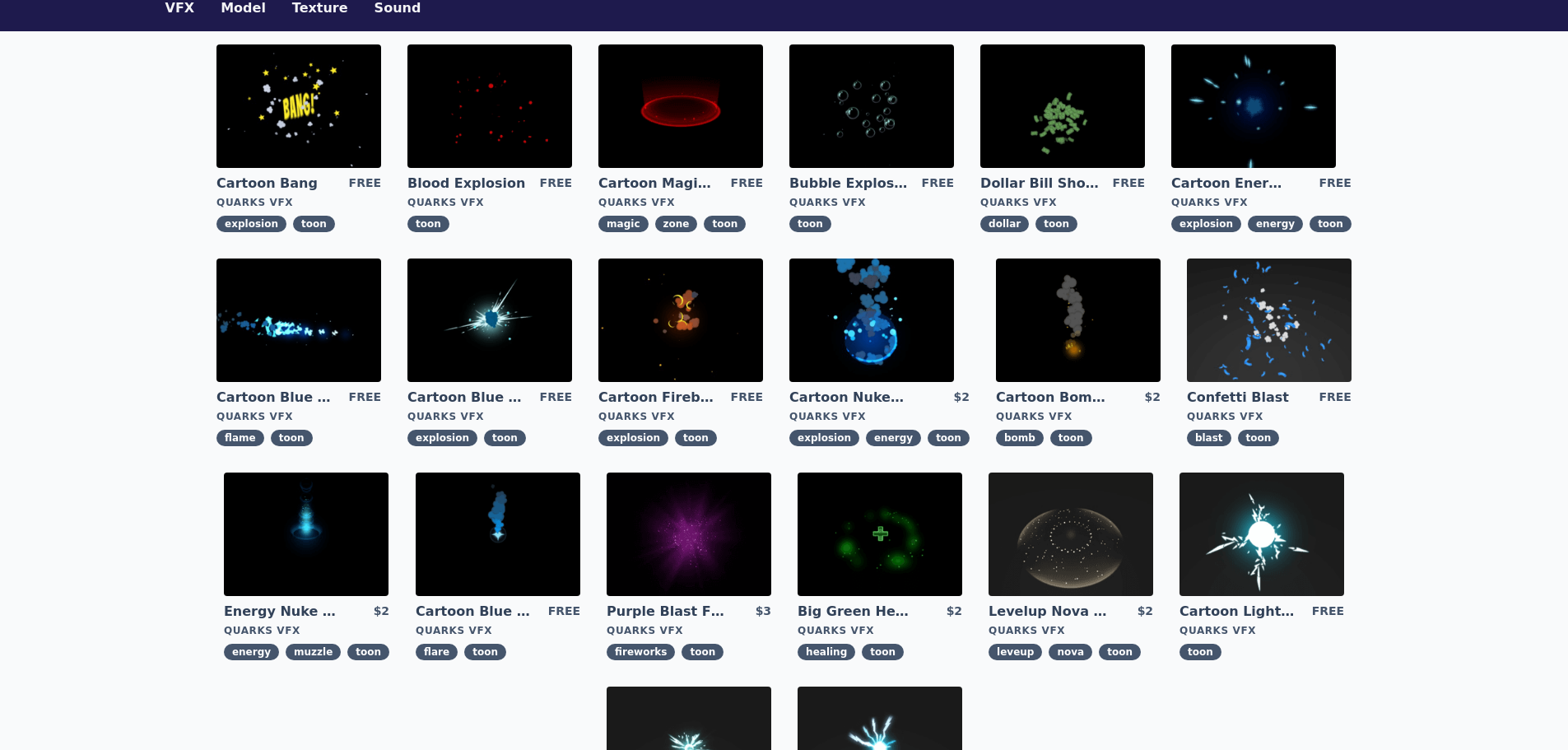
click at [720, 315] on img at bounding box center [681, 321] width 165 height 124
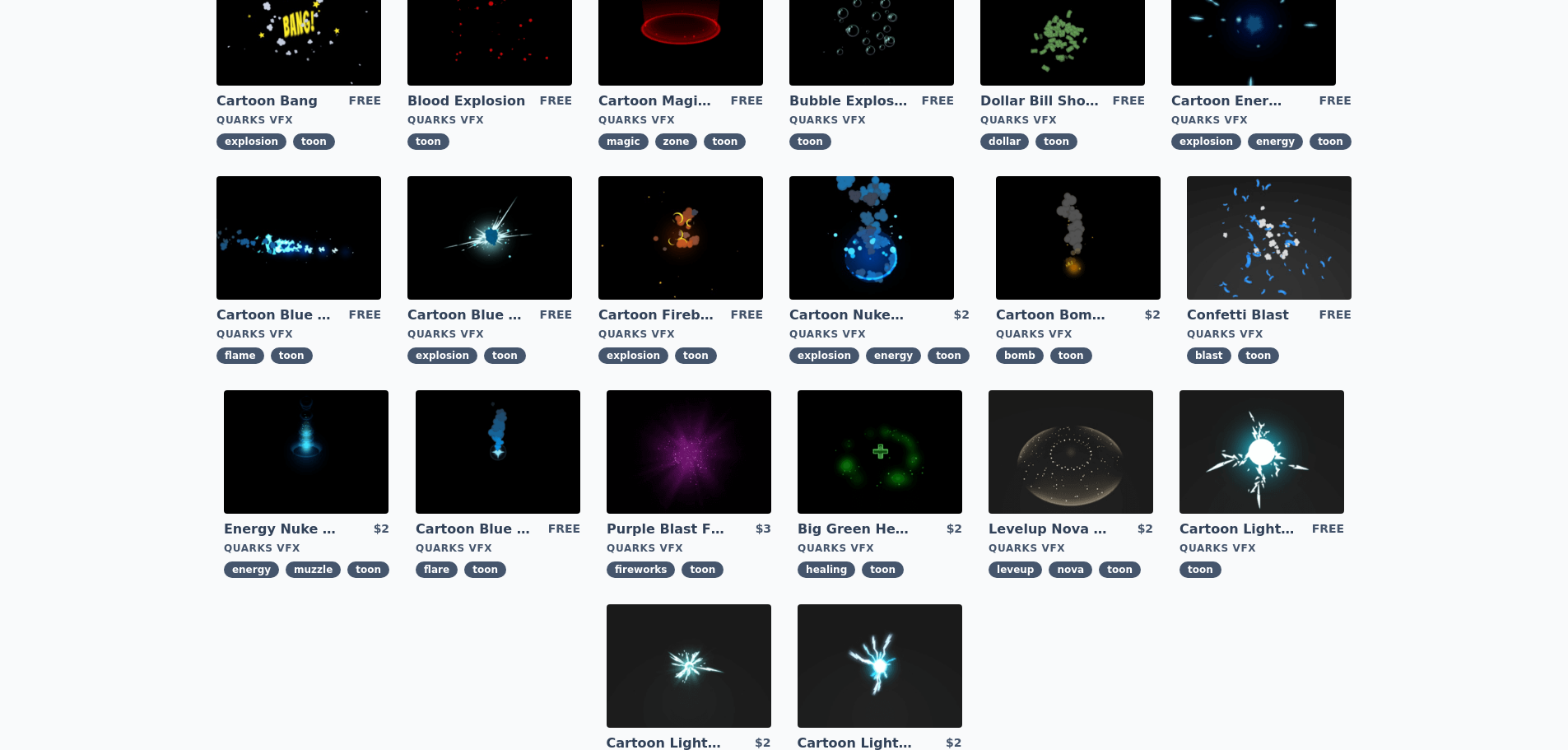
click at [1036, 233] on img at bounding box center [1078, 239] width 165 height 124
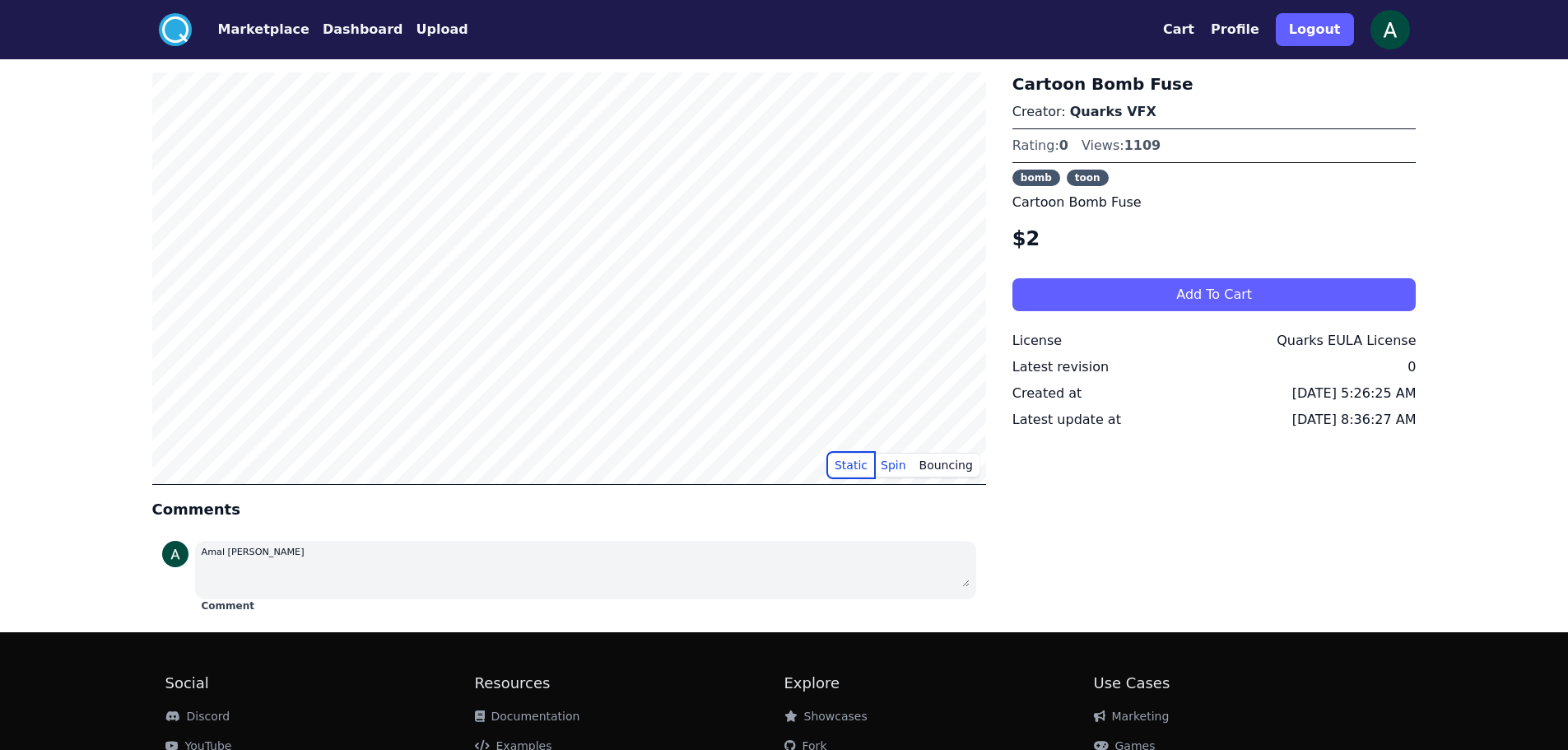
click at [853, 455] on button "Static" at bounding box center [851, 465] width 46 height 25
click at [969, 463] on button "Bouncing" at bounding box center [946, 465] width 67 height 25
click at [893, 465] on button "Spin" at bounding box center [893, 465] width 39 height 25
